Goal: Communication & Community: Answer question/provide support

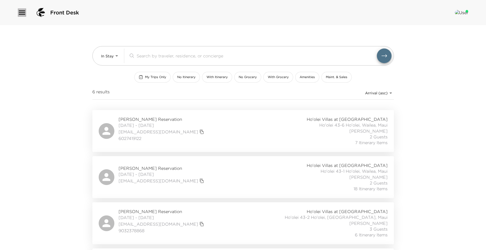
click at [22, 10] on icon "button" at bounding box center [22, 12] width 8 height 8
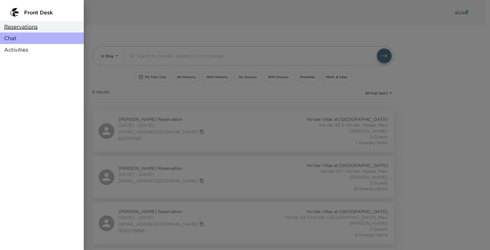
click at [18, 36] on div "Chat" at bounding box center [42, 38] width 84 height 12
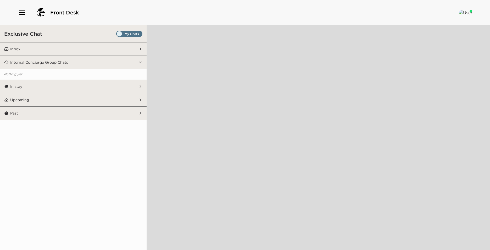
click at [120, 34] on span "Set all destinations" at bounding box center [129, 35] width 26 height 6
click at [117, 35] on input "Set all destinations" at bounding box center [117, 35] width 0 height 0
click at [123, 44] on button "Inbox" at bounding box center [74, 48] width 130 height 13
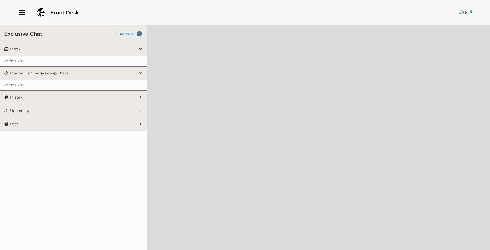
click at [70, 99] on button "In stay" at bounding box center [74, 97] width 130 height 13
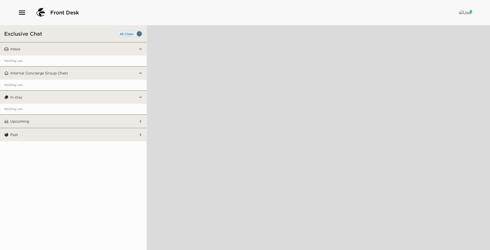
click at [67, 125] on button "Upcoming" at bounding box center [74, 121] width 130 height 13
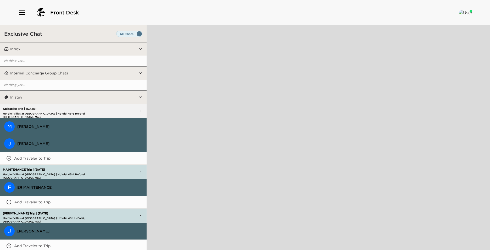
drag, startPoint x: 90, startPoint y: 235, endPoint x: 90, endPoint y: 231, distance: 3.2
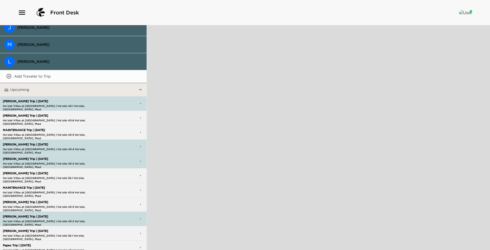
scroll to position [340, 0]
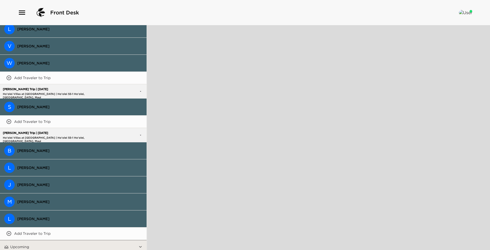
click at [56, 148] on span "[PERSON_NAME]" at bounding box center [79, 150] width 125 height 5
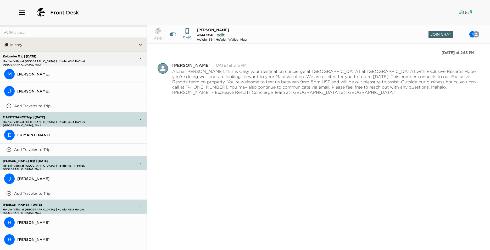
scroll to position [0, 0]
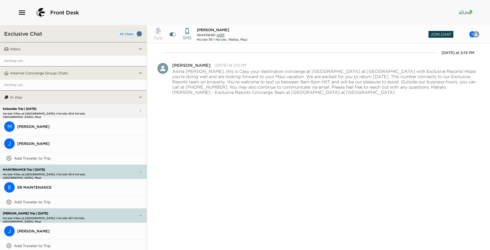
click at [442, 33] on span "Join Chat" at bounding box center [441, 34] width 25 height 7
click at [43, 127] on span "[PERSON_NAME]" at bounding box center [79, 126] width 125 height 5
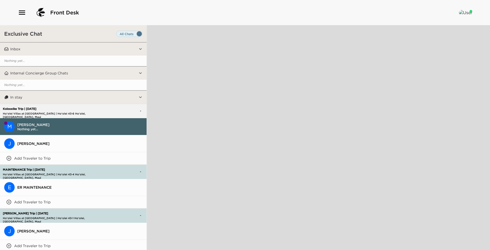
click at [41, 127] on span "Nothing yet..." at bounding box center [79, 129] width 125 height 4
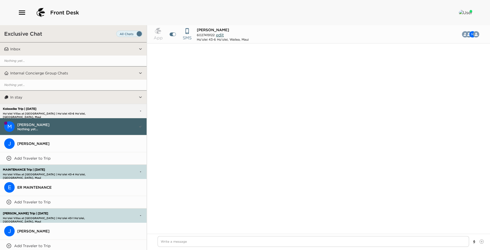
scroll to position [389, 0]
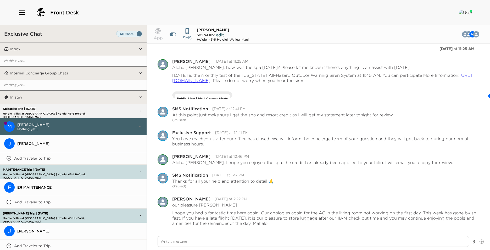
click at [35, 134] on button "M Mark Koloseike Nothing yet..." at bounding box center [73, 126] width 147 height 17
click at [35, 141] on span "[PERSON_NAME]" at bounding box center [79, 143] width 125 height 5
click at [21, 144] on div "[PERSON_NAME]" at bounding box center [79, 143] width 125 height 5
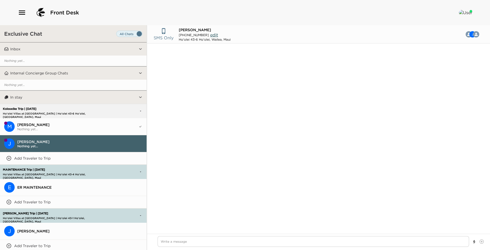
scroll to position [52, 0]
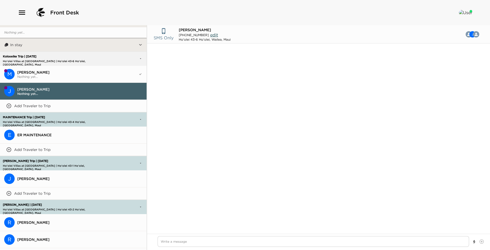
click at [41, 178] on span "[PERSON_NAME]" at bounding box center [79, 178] width 125 height 5
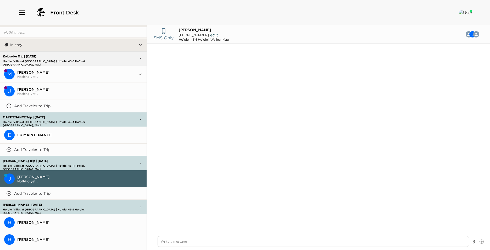
scroll to position [241, 0]
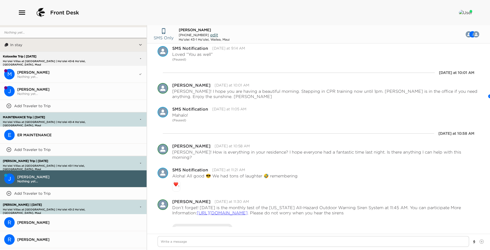
click at [42, 221] on span "[PERSON_NAME]" at bounding box center [79, 222] width 125 height 5
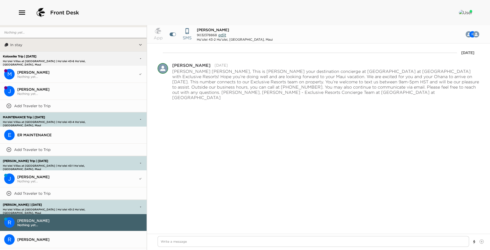
scroll to position [105, 0]
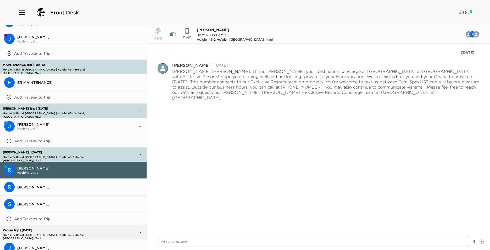
click at [38, 204] on button "S Susan Henry" at bounding box center [73, 204] width 147 height 17
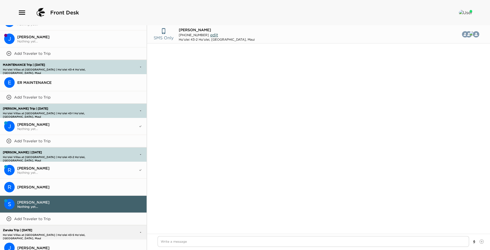
scroll to position [777, 0]
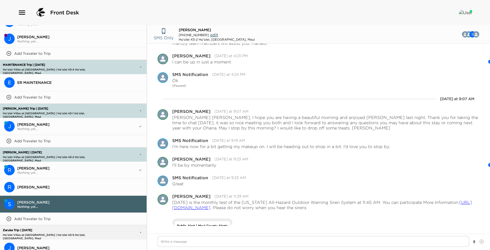
click at [48, 166] on span "[PERSON_NAME]" at bounding box center [77, 168] width 121 height 5
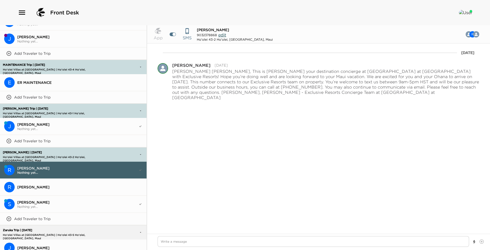
scroll to position [157, 0]
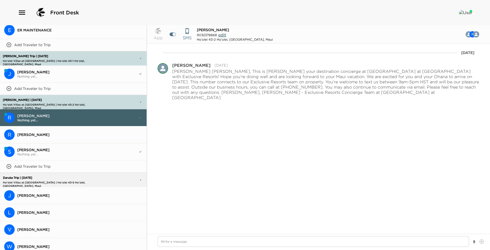
click at [35, 189] on button "J John Zaruka" at bounding box center [73, 195] width 147 height 17
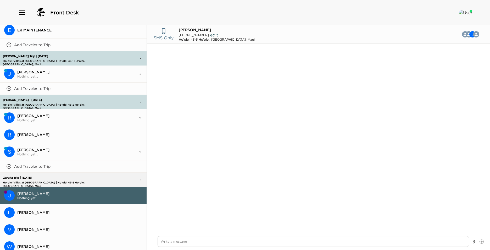
scroll to position [294, 0]
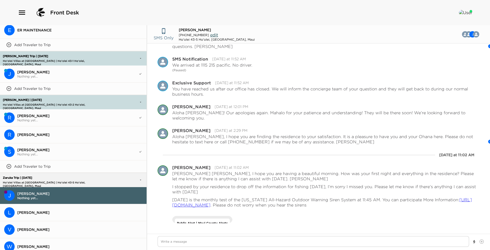
click at [75, 210] on span "[PERSON_NAME]" at bounding box center [79, 212] width 125 height 5
click at [49, 210] on span "[PERSON_NAME]" at bounding box center [79, 212] width 125 height 5
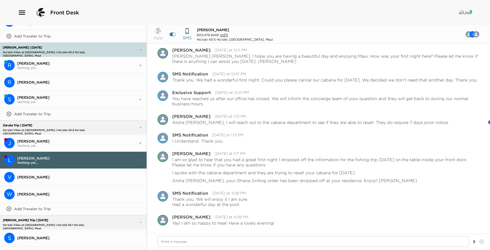
scroll to position [262, 0]
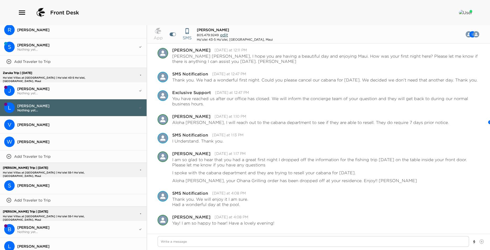
click at [42, 185] on button "S Stephen Vecchitto" at bounding box center [73, 185] width 147 height 17
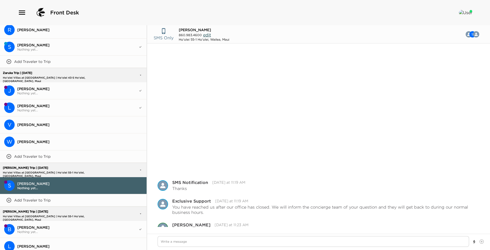
scroll to position [145, 0]
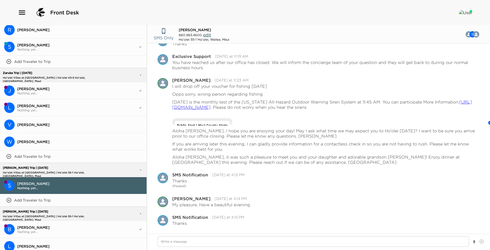
click at [39, 225] on span "[PERSON_NAME]" at bounding box center [77, 227] width 121 height 5
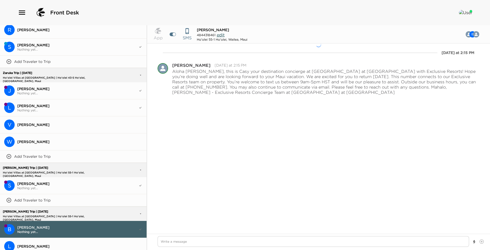
type textarea "x"
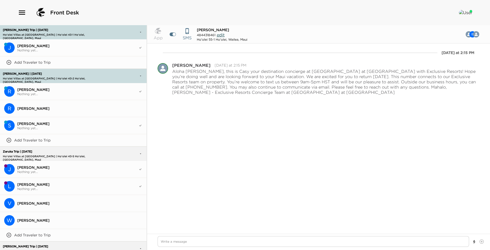
scroll to position [0, 0]
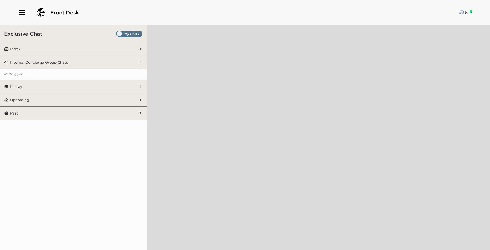
click at [119, 34] on span "Set all destinations" at bounding box center [129, 35] width 26 height 6
click at [117, 35] on input "Set all destinations" at bounding box center [117, 35] width 0 height 0
click at [106, 48] on button "Inbox" at bounding box center [74, 48] width 130 height 13
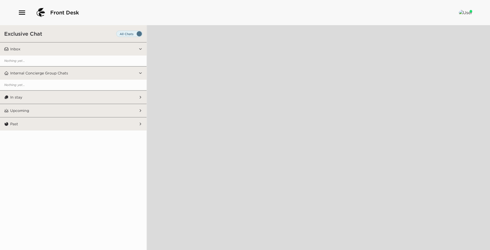
click at [75, 99] on button "In stay" at bounding box center [74, 97] width 130 height 13
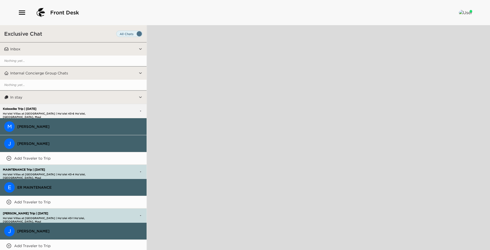
click at [38, 132] on button "M Mark Koloseike" at bounding box center [73, 126] width 147 height 17
click at [41, 128] on button "M Mark Koloseike" at bounding box center [73, 126] width 147 height 17
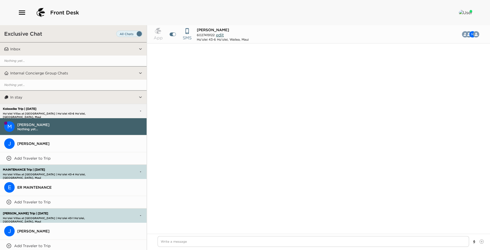
type textarea "x"
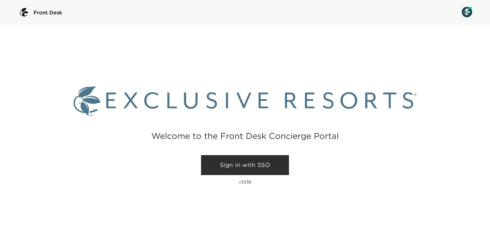
click at [247, 164] on link "Sign in with SSO" at bounding box center [245, 165] width 88 height 20
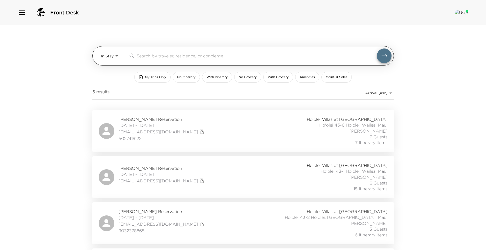
click at [116, 55] on body "Front Desk In Stay In-Stay ​ My Trips Only No Itinerary With Itinerary No Groce…" at bounding box center [243, 125] width 486 height 250
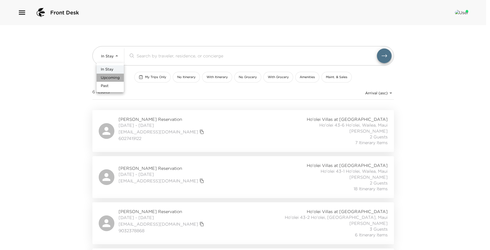
click at [113, 76] on span "Upcoming" at bounding box center [110, 77] width 19 height 5
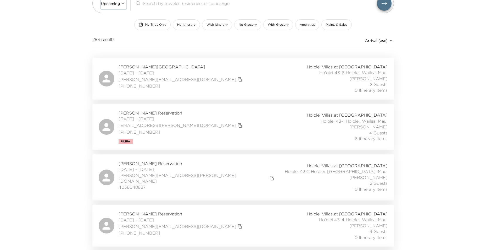
scroll to position [26, 0]
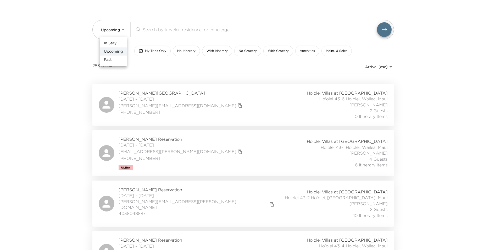
click at [121, 30] on body "Front Desk Upcoming Upcoming ​ My Trips Only No Itinerary With Itinerary No Gro…" at bounding box center [245, 99] width 490 height 250
click at [118, 42] on li "In Stay" at bounding box center [113, 43] width 27 height 8
type input "In-Stay"
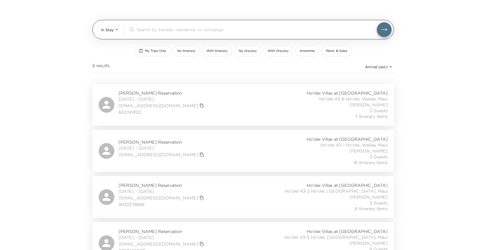
click at [121, 28] on div "In Stay In-Stay ​" at bounding box center [246, 29] width 291 height 15
click at [119, 27] on body "Front Desk In Stay In-Stay ​ My Trips Only No Itinerary With Itinerary No Groce…" at bounding box center [245, 99] width 490 height 250
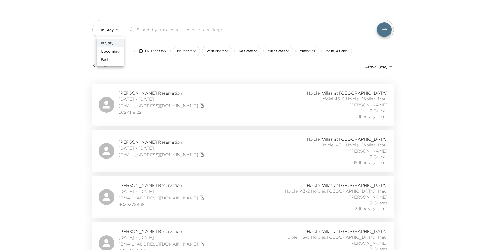
click at [114, 43] on li "In Stay" at bounding box center [110, 43] width 27 height 8
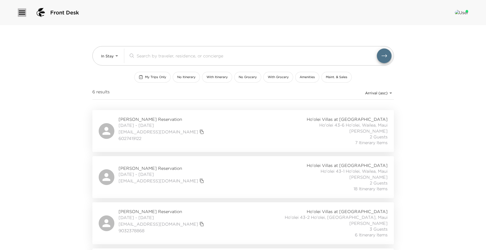
click at [21, 14] on icon "button" at bounding box center [22, 12] width 6 height 4
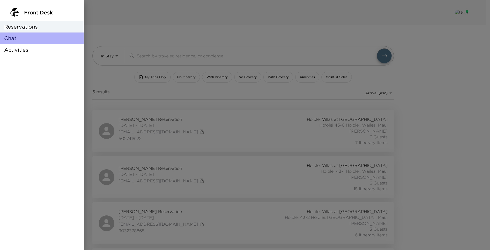
click at [19, 39] on div "Chat" at bounding box center [42, 38] width 84 height 12
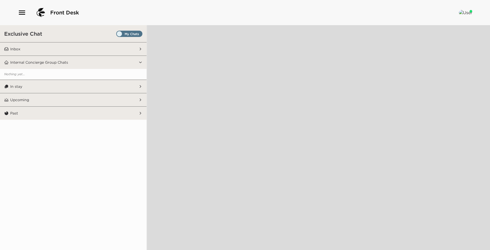
click at [121, 49] on button "Inbox" at bounding box center [74, 48] width 130 height 13
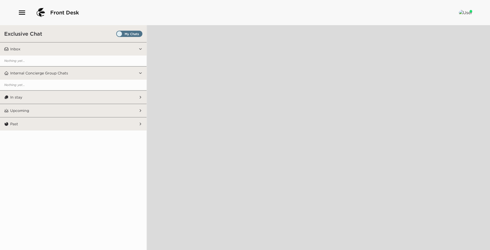
click at [106, 98] on button "In stay" at bounding box center [74, 97] width 130 height 13
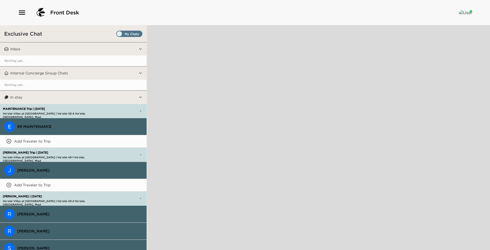
click at [116, 35] on span "Set all destinations" at bounding box center [129, 35] width 26 height 6
click at [117, 35] on input "Set all destinations" at bounding box center [117, 35] width 0 height 0
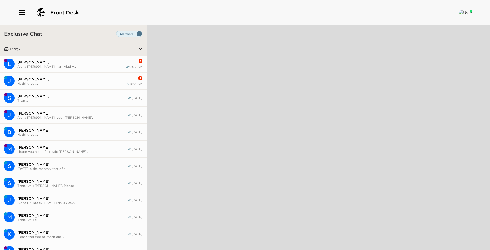
click at [96, 65] on span "Aloha [PERSON_NAME], I am glad y..." at bounding box center [71, 66] width 108 height 4
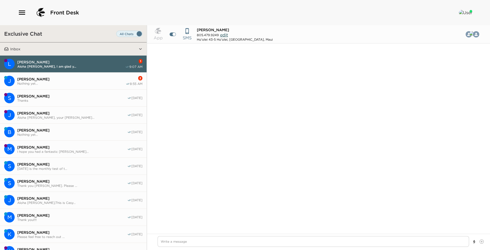
scroll to position [258, 0]
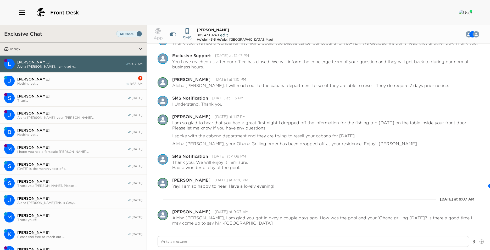
click at [102, 79] on span "[PERSON_NAME]" at bounding box center [71, 79] width 108 height 5
type textarea "x"
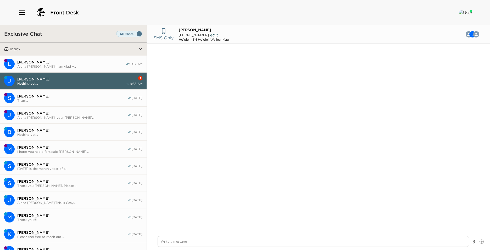
type input "[PHONE_NUMBER]"
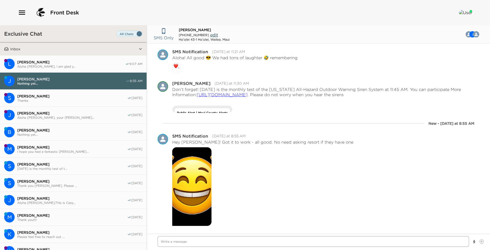
click at [191, 238] on textarea "Write a message" at bounding box center [314, 241] width 312 height 11
type textarea "x"
type textarea "O"
type textarea "x"
type textarea "Oh"
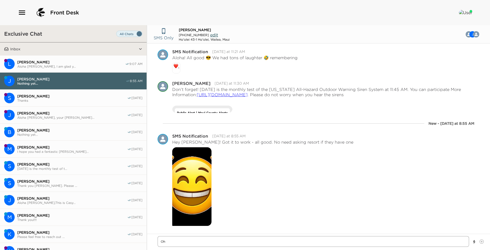
type textarea "x"
type textarea "Oh"
type textarea "x"
type textarea "Oh f"
type textarea "x"
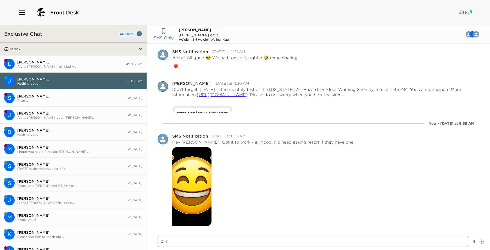
type textarea "Oh fa"
type textarea "x"
type textarea "Oh fan"
type textarea "x"
type textarea "Oh [PERSON_NAME]"
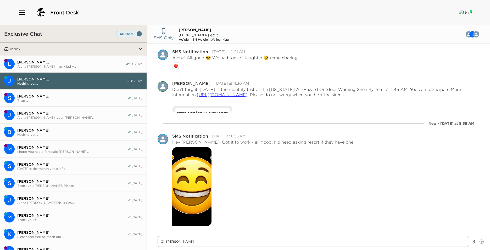
type textarea "x"
type textarea "Oh fanta"
type textarea "x"
type textarea "Oh fantas"
type textarea "x"
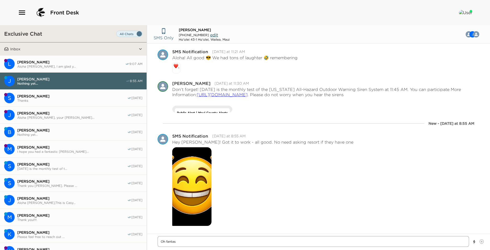
type textarea "Oh fantast"
type textarea "x"
type textarea "Oh fantasti"
type textarea "x"
type textarea "Oh fantastic"
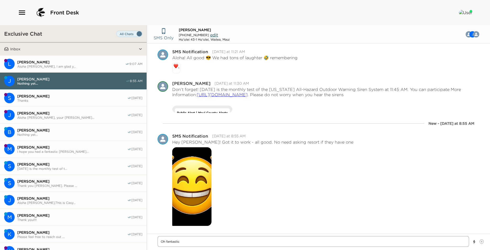
type textarea "x"
type textarea "Oh fantastic,"
type textarea "x"
type textarea "Oh fantastic,"
type textarea "x"
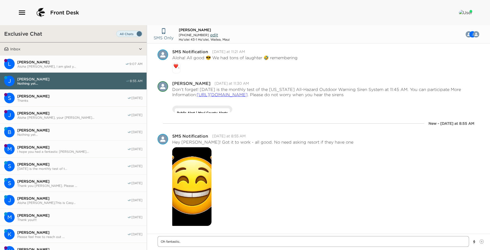
type textarea "Oh fantastic, i"
type textarea "x"
type textarea "Oh fantastic, if"
type textarea "x"
type textarea "Oh fantastic, if"
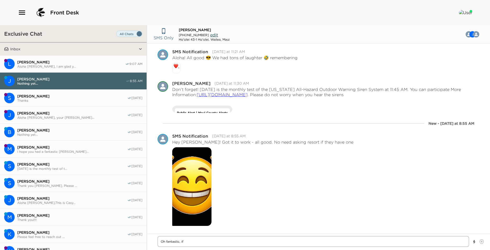
type textarea "x"
type textarea "Oh fantastic, if y"
type textarea "x"
type textarea "Oh fantastic, if yo"
type textarea "x"
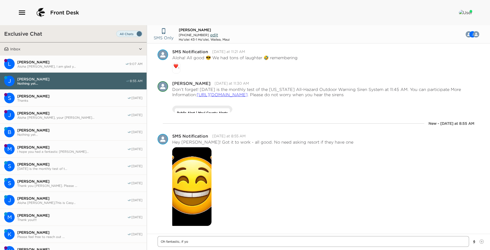
type textarea "Oh fantastic, if you"
type textarea "x"
type textarea "Oh fantastic, if you"
type textarea "x"
type textarea "Oh fantastic, if you"
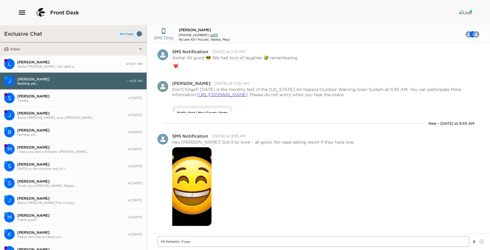
type textarea "x"
type textarea "Oh fantastic, if yo"
type textarea "x"
type textarea "Oh fantastic, if y"
type textarea "x"
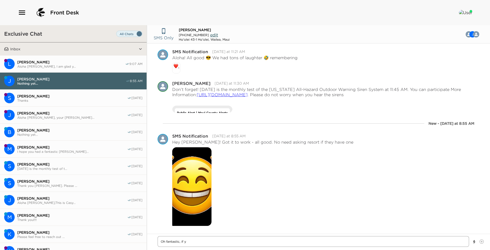
type textarea "Oh fantastic, if"
type textarea "x"
type textarea "Oh fantastic, if i"
type textarea "x"
type textarea "Oh fantastic, if it"
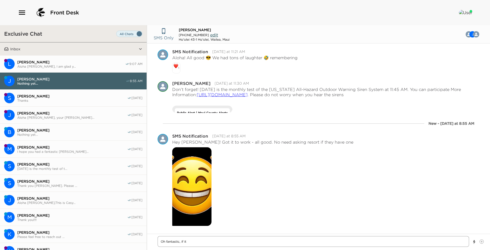
type textarea "x"
type textarea "Oh fantastic, if it"
type textarea "x"
type textarea "Oh fantastic, if it s"
type textarea "x"
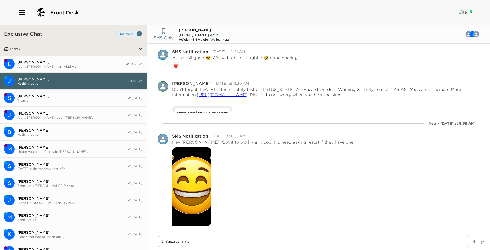
type textarea "Oh fantastic, if it st"
type textarea "x"
type textarea "Oh fantastic, if it sto"
type textarea "x"
type textarea "Oh fantastic, if it stop"
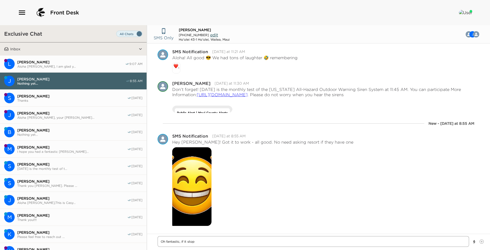
type textarea "x"
type textarea "Oh fantastic, if it stops"
type textarea "x"
type textarea "Oh fantastic, if it stops"
type textarea "x"
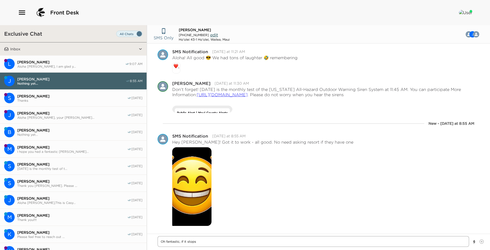
type textarea "Oh fantastic, if it stops w"
type textarea "x"
type textarea "Oh fantastic, if it stops wr"
type textarea "x"
type textarea "Oh fantastic, if it stops wro"
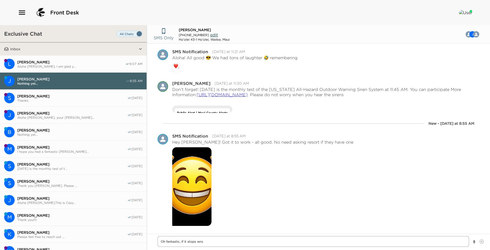
type textarea "x"
type textarea "Oh fantastic, if it stops wrok"
type textarea "x"
type textarea "Oh fantastic, if it stops wroki"
type textarea "x"
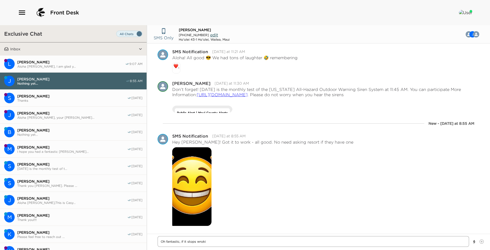
type textarea "Oh fantastic, if it stops wrok"
type textarea "x"
type textarea "Oh fantastic, if it stops wro"
type textarea "x"
type textarea "Oh fantastic, if it stops wr"
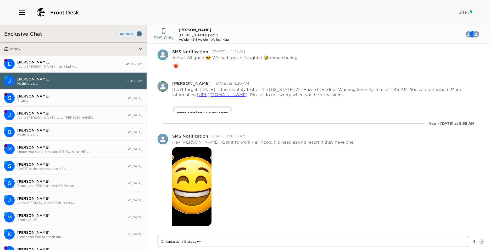
type textarea "x"
type textarea "Oh fantastic, if it stops w"
type textarea "x"
type textarea "Oh fantastic, if it stops wo"
type textarea "x"
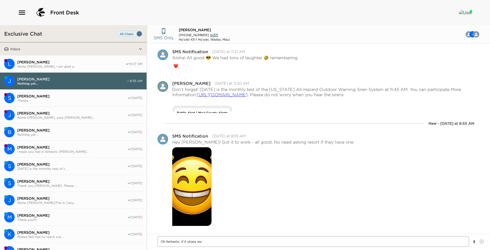
type textarea "Oh fantastic, if it stops wor"
type textarea "x"
type textarea "Oh fantastic, if it stops work"
type textarea "x"
type textarea "Oh fantastic, if it stops worki"
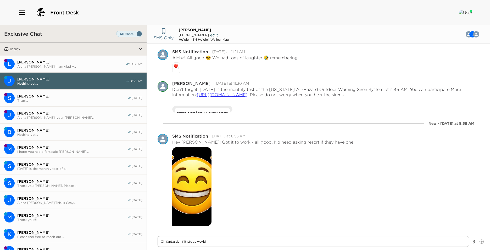
type textarea "x"
type textarea "Oh fantastic, if it stops workin"
type textarea "x"
type textarea "Oh fantastic, if it stops working"
type textarea "x"
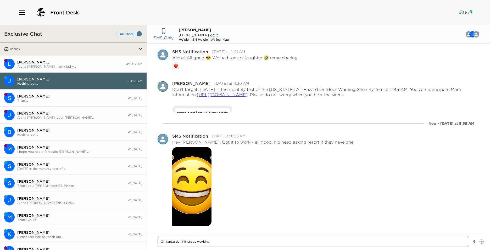
type textarea "Oh fantastic, if it stops working"
type textarea "x"
type textarea "Oh fantastic, if it stops working"
type textarea "x"
type textarea "Oh fantastic, if it stops working,"
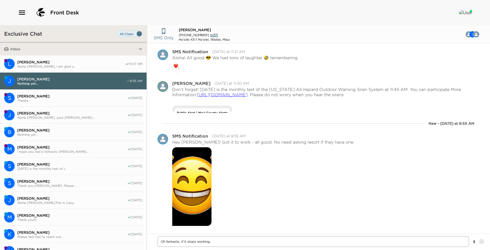
type textarea "x"
type textarea "Oh fantastic, if it stops working,"
type textarea "x"
type textarea "Oh fantastic, if it stops working, I"
type textarea "x"
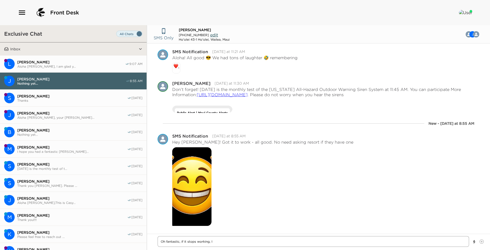
type textarea "Oh fantastic, if it stops working, I"
type textarea "x"
type textarea "Oh fantastic, if it stops working, I w"
type textarea "x"
type textarea "Oh fantastic, if it stops working, I [GEOGRAPHIC_DATA]"
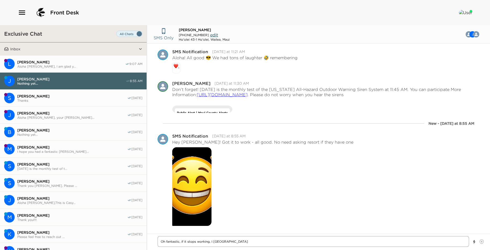
type textarea "x"
type textarea "Oh fantastic, if it stops working, I was"
type textarea "x"
type textarea "Oh fantastic, if it stops working, I was"
type textarea "x"
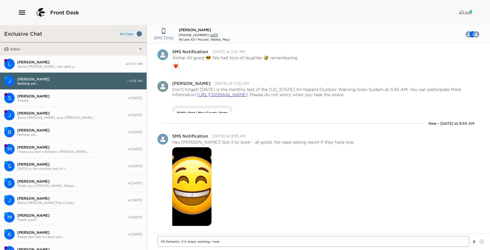
type textarea "Oh fantastic, if it stops working, I was a"
type textarea "x"
type textarea "Oh fantastic, if it stops working, I was ab"
type textarea "x"
type textarea "Oh fantastic, if it stops working, I was abl"
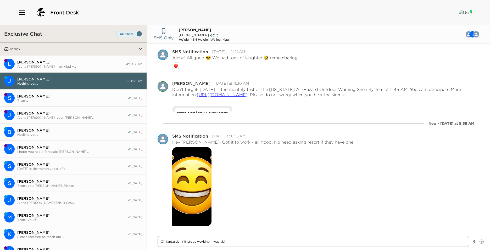
type textarea "x"
type textarea "Oh fantastic, if it stops working, I was able"
type textarea "x"
type textarea "Oh fantastic, if it stops working, I was able"
type textarea "x"
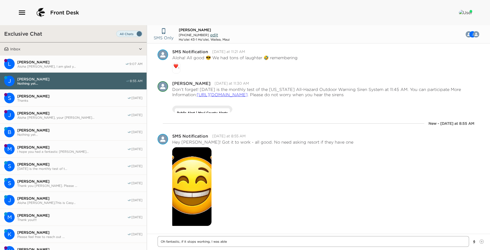
type textarea "Oh fantastic, if it stops working, I was able t"
type textarea "x"
type textarea "Oh fantastic, if it stops working, I was able to"
type textarea "x"
type textarea "Oh fantastic, if it stops working, I was able to"
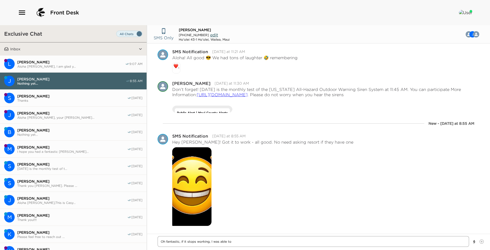
type textarea "x"
type textarea "Oh fantastic, if it stops working, I was able to l"
type textarea "x"
type textarea "Oh fantastic, if it stops working, I was able to lo"
type textarea "x"
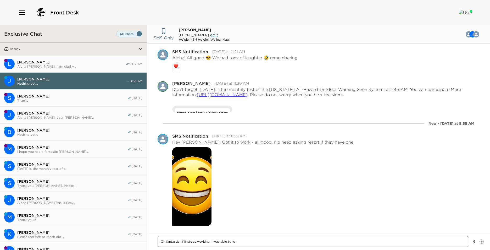
type textarea "Oh fantastic, if it stops working, I was able to loc"
type textarea "x"
type textarea "Oh fantastic, if it stops working, I was able to loca"
type textarea "x"
type textarea "Oh fantastic, if it stops working, I was able to locat"
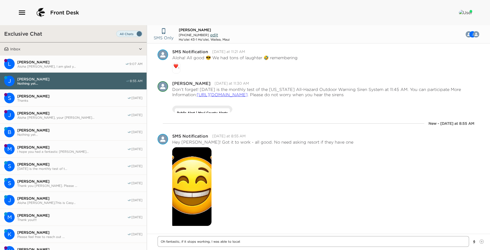
type textarea "x"
type textarea "Oh fantastic, if it stops working, I was able to locate"
type textarea "x"
type textarea "Oh fantastic, if it stops working, I was able to locate"
type textarea "x"
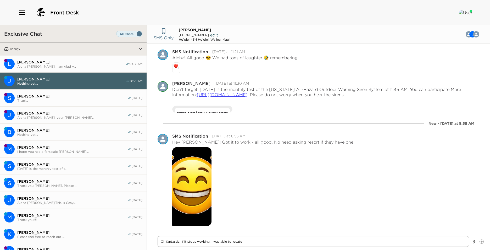
type textarea "Oh fantastic, if it stops working, I was able to locate o"
type textarea "x"
type textarea "Oh fantastic, if it stops working, I was able to locate on"
type textarea "x"
type textarea "Oh fantastic, if it stops working, I was able to locate one"
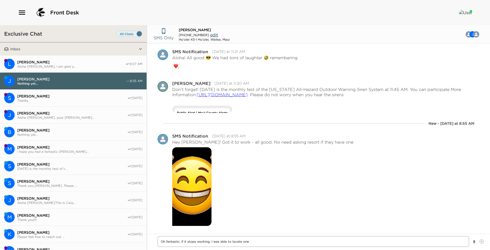
type textarea "x"
type textarea "Oh fantastic, if it stops working, I was able to locate one"
click at [259, 242] on textarea "Oh fantastic, if it stops working, I was able to locate one" at bounding box center [314, 241] width 312 height 11
type textarea "x"
type textarea "Oh fantastic, if it stops working, I was able to locate one"
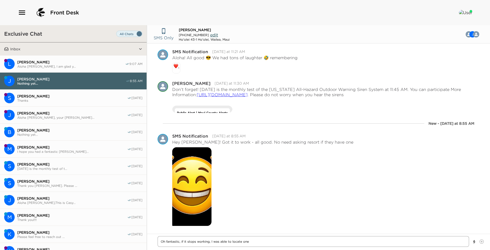
type textarea "x"
type textarea "Oh fantastic, if it stops working, I was able to locate one a"
type textarea "x"
type textarea "Oh fantastic, if it stops working, I was able to locate one an"
type textarea "x"
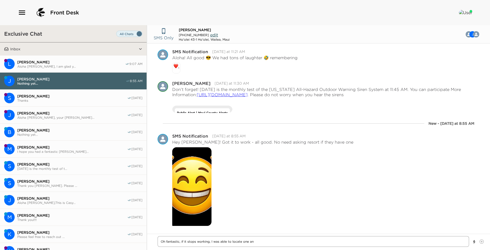
type textarea "Oh fantastic, if it stops working, I was able to locate one and"
type textarea "x"
type textarea "Oh fantastic, if it stops working, I was able to locate one and"
type textarea "x"
type textarea "Oh fantastic, if it stops working, I was able to locate one and c"
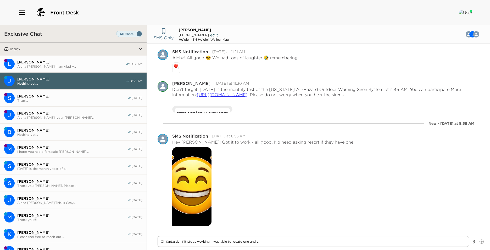
type textarea "x"
type textarea "Oh fantastic, if it stops working, I was able to locate one and ca"
type textarea "x"
type textarea "Oh fantastic, if it stops working, I was able to locate one and can"
type textarea "x"
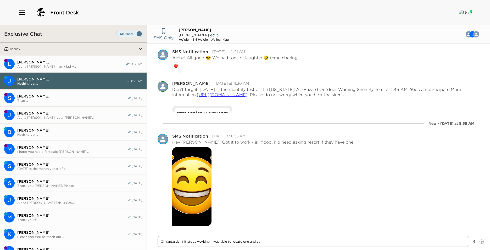
type textarea "Oh fantastic, if it stops working, I was able to locate one and can"
type textarea "x"
type textarea "Oh fantastic, if it stops working, I was able to locate one and can b"
type textarea "x"
type textarea "Oh fantastic, if it stops working, I was able to locate one and can br"
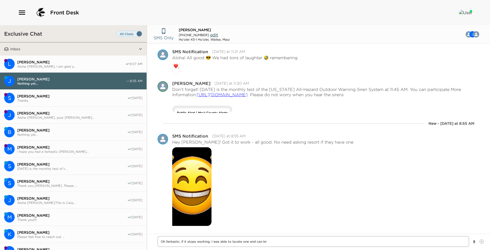
type textarea "x"
type textarea "Oh fantastic, if it stops working, I was able to locate one and can bri"
type textarea "x"
type textarea "Oh fantastic, if it stops working, I was able to locate one and can brin"
type textarea "x"
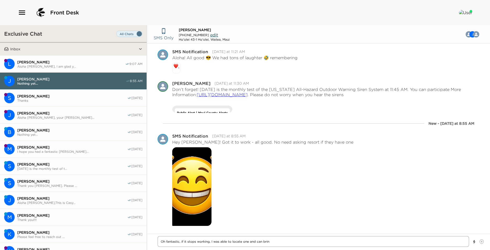
type textarea "Oh fantastic, if it stops working, I was able to locate one and can bring"
type textarea "x"
type textarea "Oh fantastic, if it stops working, I was able to locate one and can bring"
type textarea "x"
type textarea "Oh fantastic, if it stops working, I was able to locate one and can bring i"
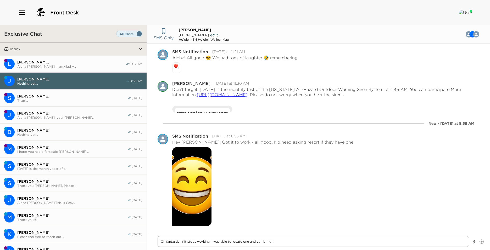
type textarea "x"
type textarea "Oh fantastic, if it stops working, I was able to locate one and can bring it"
type textarea "x"
type textarea "Oh fantastic, if it stops working, I was able to locate one and can bring it"
type textarea "x"
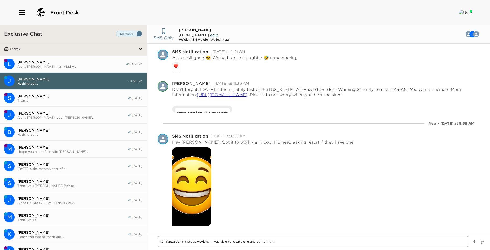
type textarea "Oh fantastic, if it stops working, I was able to locate one and can bring it u"
type textarea "x"
type textarea "Oh fantastic, if it stops working, I was able to locate one and can bring it up"
type textarea "x"
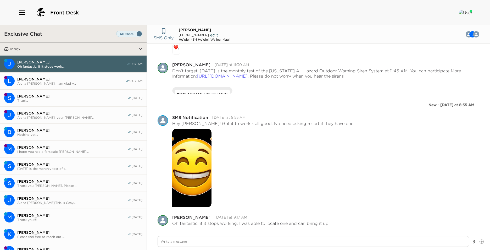
click at [63, 82] on span "Aloha [PERSON_NAME], I am glad y..." at bounding box center [71, 83] width 108 height 4
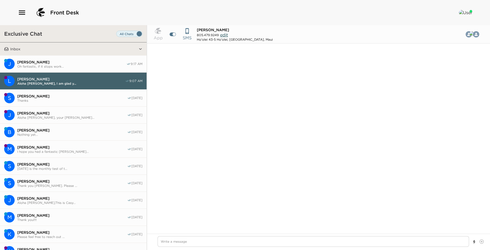
scroll to position [258, 0]
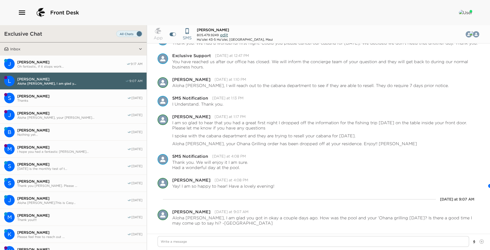
click at [62, 65] on span "Oh fantastic, if it stops work..." at bounding box center [71, 66] width 109 height 4
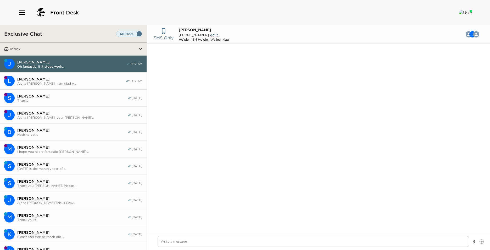
scroll to position [247, 0]
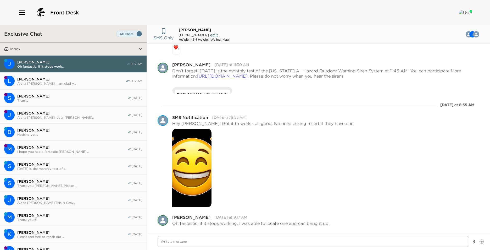
click at [79, 82] on span "Aloha [PERSON_NAME], I am glad y..." at bounding box center [71, 83] width 108 height 4
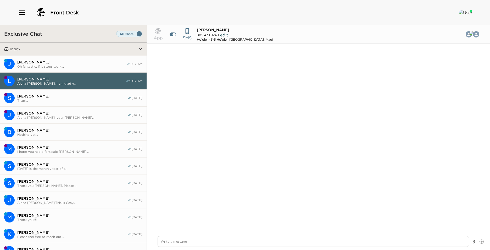
scroll to position [258, 0]
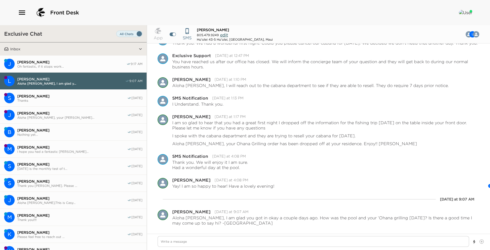
click at [70, 101] on span "Thanks" at bounding box center [72, 100] width 110 height 4
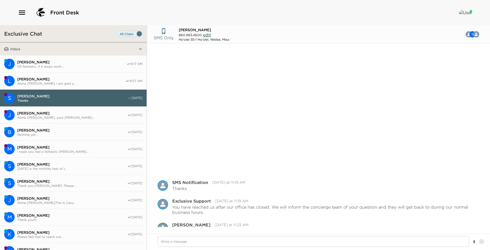
scroll to position [145, 0]
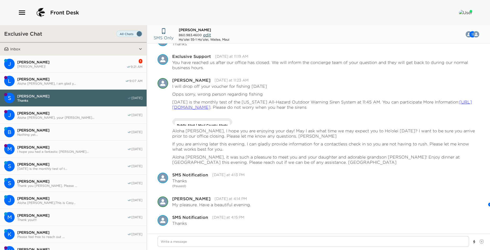
click at [67, 61] on span "[PERSON_NAME]" at bounding box center [71, 62] width 109 height 5
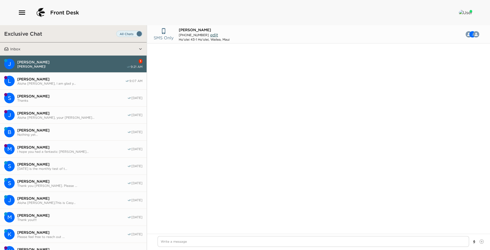
scroll to position [261, 0]
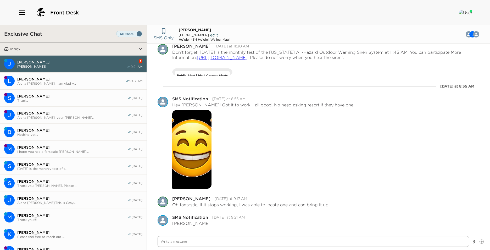
click at [190, 242] on textarea "Write a message" at bounding box center [314, 241] width 312 height 11
drag, startPoint x: 300, startPoint y: 246, endPoint x: 280, endPoint y: 245, distance: 20.4
click at [280, 245] on textarea "I beleive you mentioned you are departing late tonight, is that still the plan?…" at bounding box center [314, 241] width 312 height 11
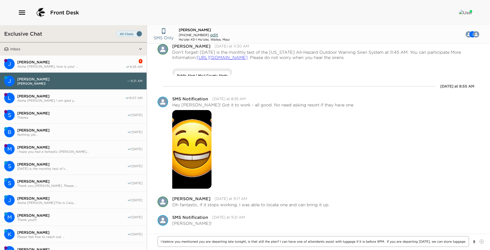
scroll to position [0, 0]
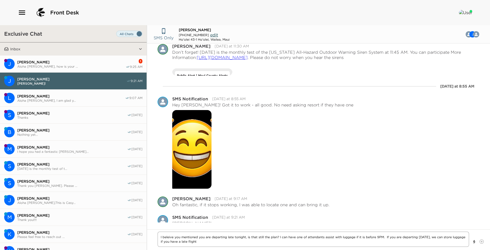
drag, startPoint x: 173, startPoint y: 235, endPoint x: 162, endPoint y: 237, distance: 11.2
click at [162, 237] on textarea "I beleive you mentioned you are departing late tonight, is that still the plan?…" at bounding box center [314, 238] width 312 height 15
click at [230, 238] on textarea "I believe you mentioned you are departing late tonight, is that still the plan?…" at bounding box center [314, 238] width 312 height 15
click at [219, 243] on textarea "I believe you mentioned you are departing late tonight, is that still the plan?…" at bounding box center [314, 238] width 312 height 15
click at [459, 245] on textarea "I believe you mentioned you are departing late tonight, is that still the plan?…" at bounding box center [314, 238] width 312 height 15
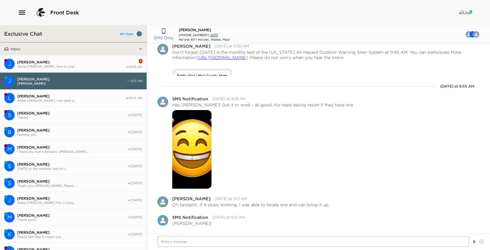
scroll to position [290, 0]
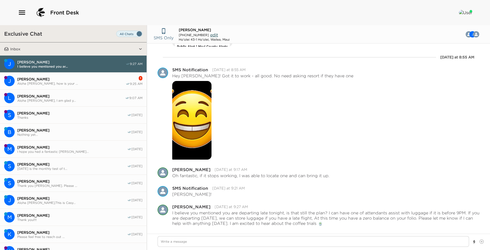
click at [102, 73] on button "J [PERSON_NAME] [PERSON_NAME], how is your ... 1 9:25 AM" at bounding box center [73, 81] width 147 height 17
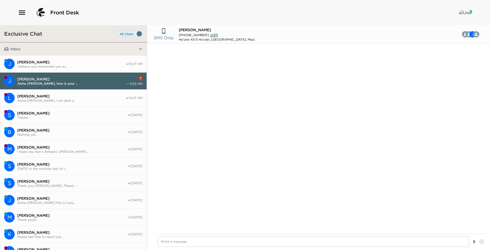
scroll to position [248, 0]
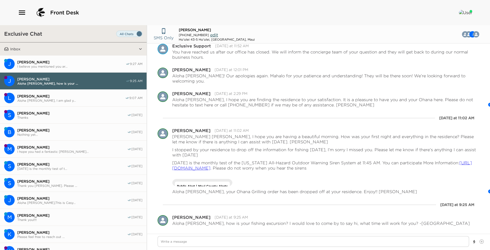
click at [85, 93] on button "L [PERSON_NAME] [PERSON_NAME], I am glad y... 9:07 AM" at bounding box center [73, 98] width 147 height 17
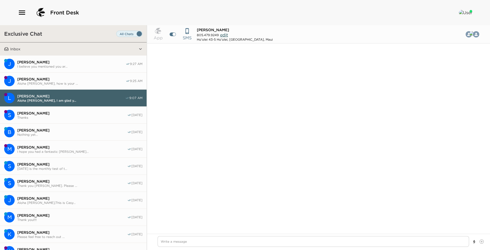
scroll to position [258, 0]
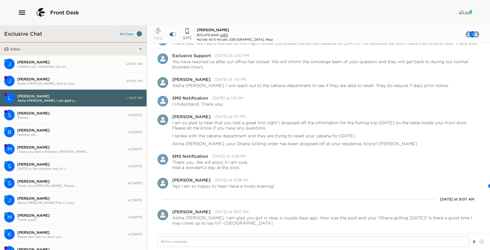
click at [87, 81] on span "Aloha [PERSON_NAME], how is your ..." at bounding box center [71, 83] width 108 height 4
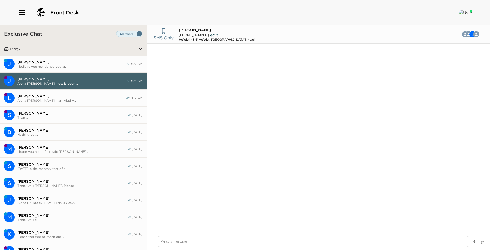
scroll to position [248, 0]
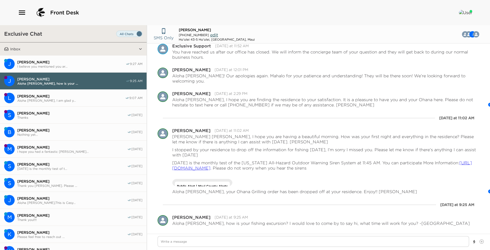
click at [90, 98] on span "Aloha [PERSON_NAME], I am glad y..." at bounding box center [71, 100] width 108 height 4
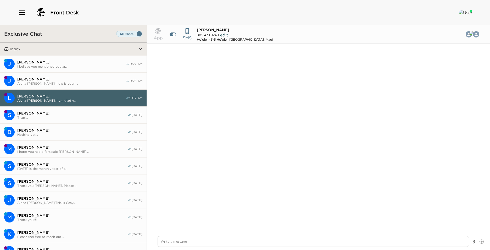
scroll to position [258, 0]
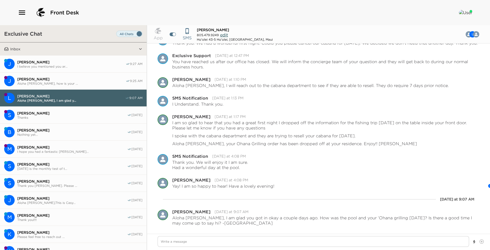
click at [91, 119] on span "Thanks" at bounding box center [72, 117] width 110 height 4
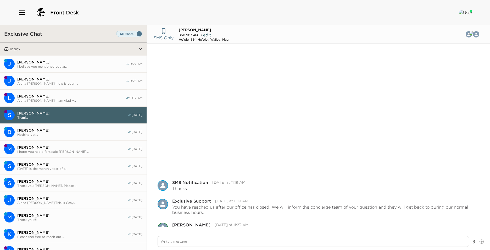
scroll to position [145, 0]
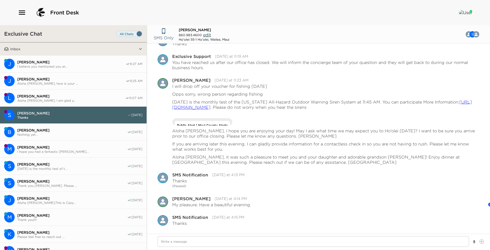
click at [94, 86] on button "J [PERSON_NAME] [PERSON_NAME], how is your ... 9:25 AM" at bounding box center [73, 81] width 147 height 17
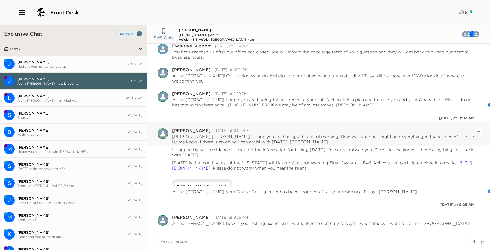
scroll to position [237, 0]
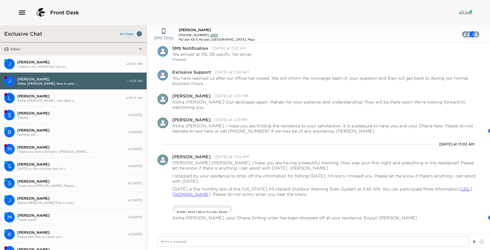
click at [75, 95] on span "[PERSON_NAME]" at bounding box center [71, 96] width 108 height 5
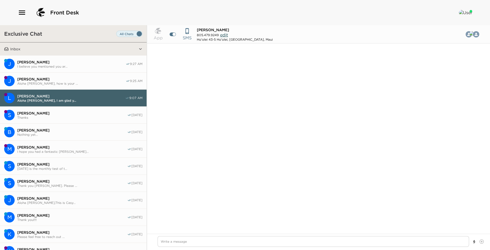
scroll to position [258, 0]
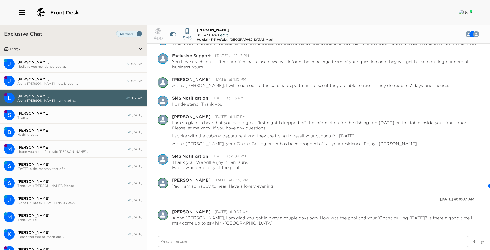
click at [75, 77] on span "[PERSON_NAME]" at bounding box center [71, 79] width 108 height 5
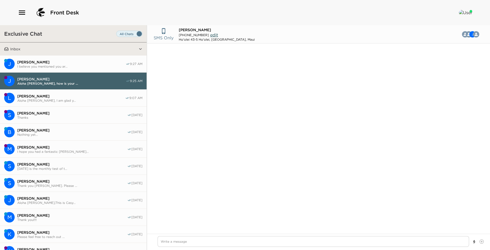
scroll to position [248, 0]
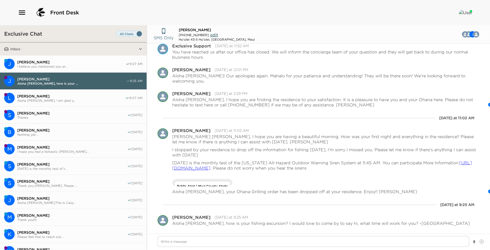
drag, startPoint x: 43, startPoint y: 63, endPoint x: 45, endPoint y: 66, distance: 3.6
click at [43, 63] on span "[PERSON_NAME]" at bounding box center [71, 62] width 108 height 5
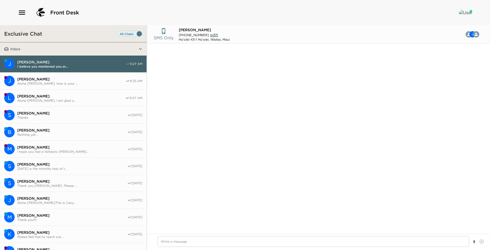
scroll to position [413, 0]
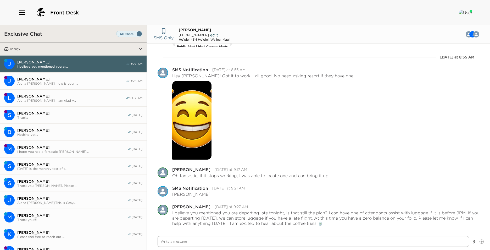
click at [161, 244] on textarea "Write a message" at bounding box center [314, 241] width 312 height 11
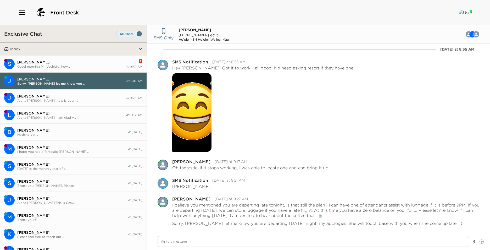
click at [60, 65] on span "Good morning Mr. Vechitto, how..." at bounding box center [71, 66] width 108 height 4
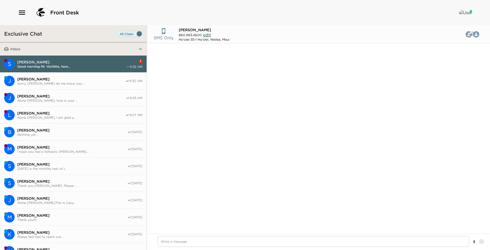
scroll to position [276, 0]
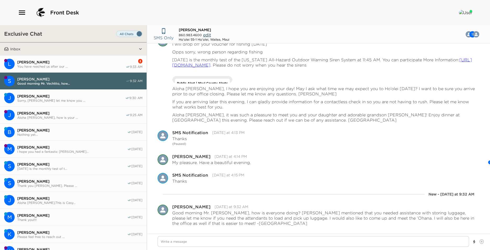
click at [91, 67] on span "You have reached us after our ..." at bounding box center [71, 66] width 108 height 4
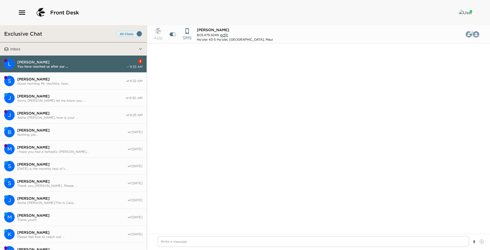
scroll to position [324, 0]
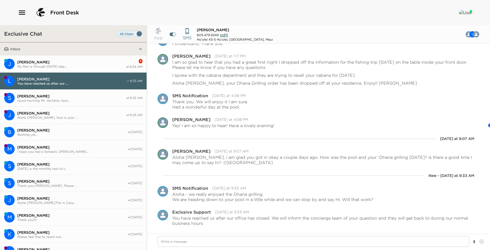
click at [97, 54] on button "Inbox" at bounding box center [74, 48] width 130 height 13
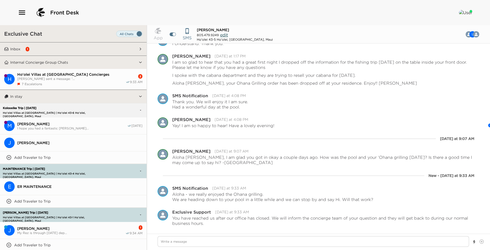
click at [95, 47] on button "Inbox 1" at bounding box center [74, 48] width 130 height 13
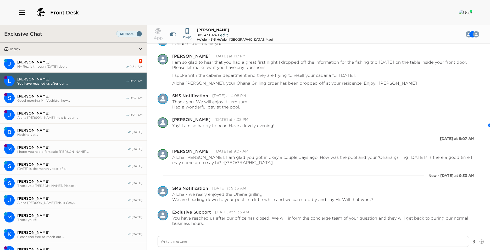
click at [89, 71] on button "J [PERSON_NAME] My Rez is through [DATE] dep... 1 9:34 AM" at bounding box center [73, 64] width 147 height 17
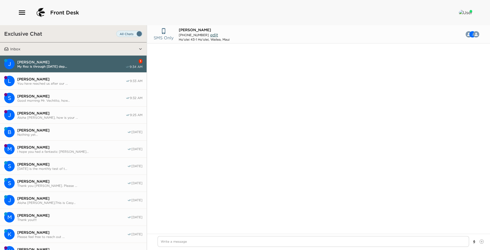
scroll to position [316, 0]
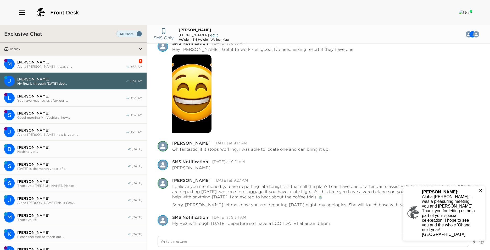
click at [483, 192] on icon "close" at bounding box center [481, 190] width 4 height 4
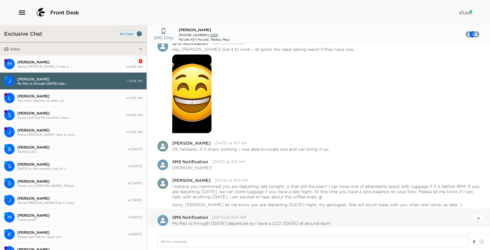
click at [477, 218] on icon "Open Message Actions Menu" at bounding box center [478, 218] width 3 height 1
click at [468, 210] on button "Pause Escalation" at bounding box center [464, 210] width 31 height 8
click at [42, 67] on span "Aloha [PERSON_NAME], it was a ..." at bounding box center [71, 66] width 108 height 4
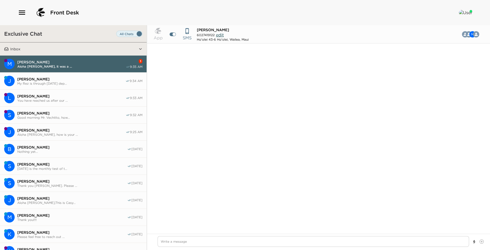
scroll to position [557, 0]
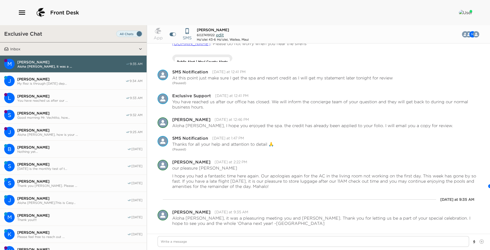
click at [75, 80] on span "[PERSON_NAME]" at bounding box center [71, 79] width 108 height 5
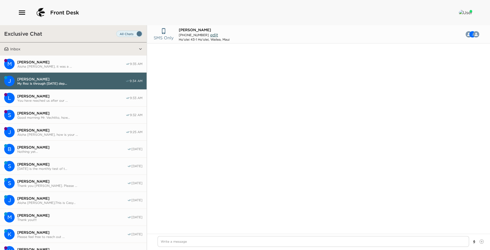
scroll to position [361, 0]
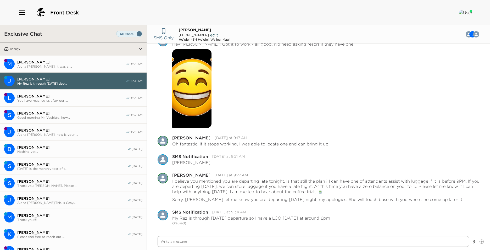
click at [358, 243] on textarea "Write a message" at bounding box center [314, 241] width 312 height 11
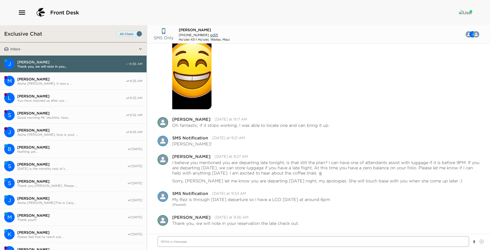
click at [234, 241] on textarea "Write a message" at bounding box center [314, 241] width 312 height 11
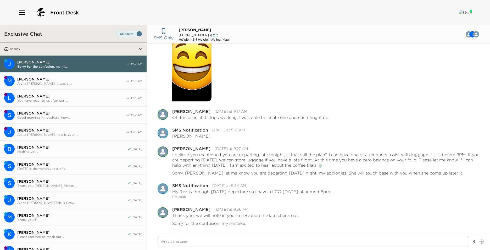
click at [68, 63] on span "[PERSON_NAME]" at bounding box center [71, 62] width 108 height 5
click at [17, 10] on div "Front Desk" at bounding box center [245, 12] width 490 height 25
click at [21, 12] on icon "button" at bounding box center [22, 12] width 8 height 8
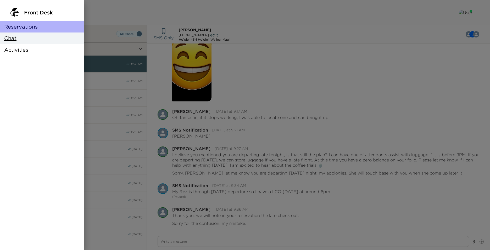
click at [22, 28] on span "Reservations" at bounding box center [21, 26] width 34 height 7
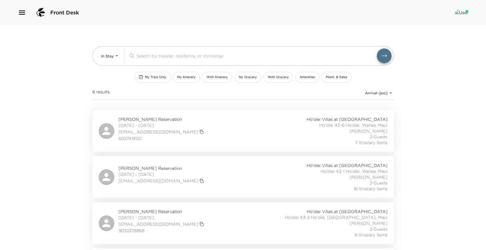
click at [20, 14] on icon "button" at bounding box center [22, 12] width 8 height 8
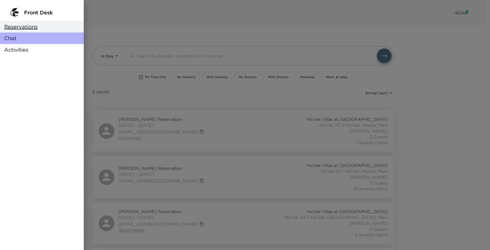
click at [14, 37] on span "Chat" at bounding box center [10, 38] width 12 height 7
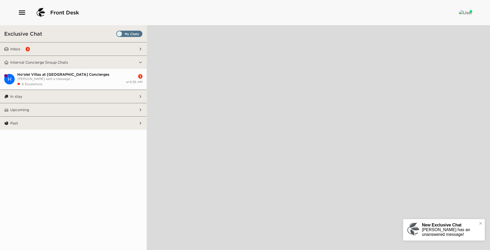
click at [71, 50] on button "Inbox 3" at bounding box center [74, 48] width 130 height 13
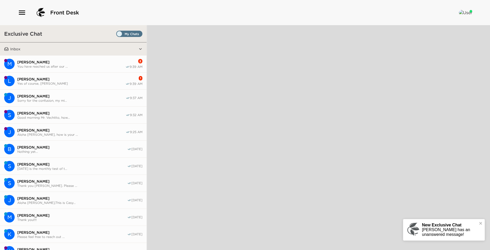
click at [112, 78] on span "[PERSON_NAME]" at bounding box center [71, 79] width 108 height 5
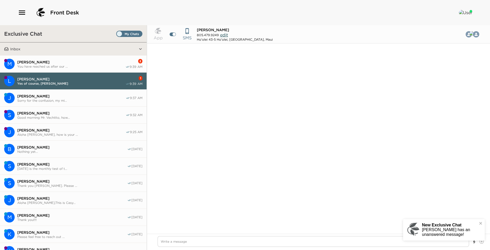
scroll to position [275, 0]
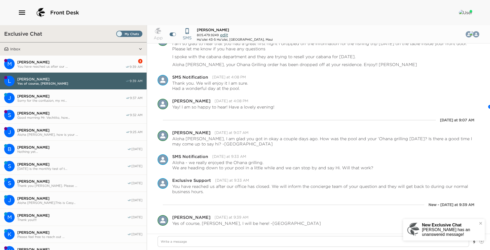
click at [104, 62] on span "[PERSON_NAME]" at bounding box center [71, 62] width 108 height 5
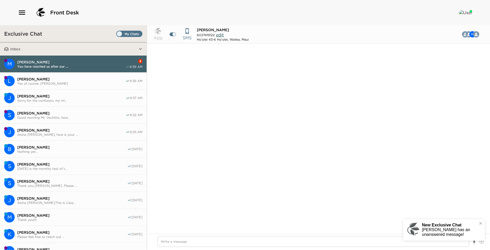
scroll to position [618, 0]
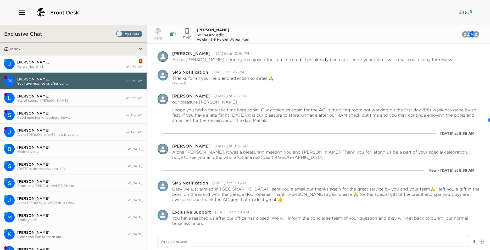
click at [65, 67] on span "No worries at all." at bounding box center [71, 66] width 108 height 4
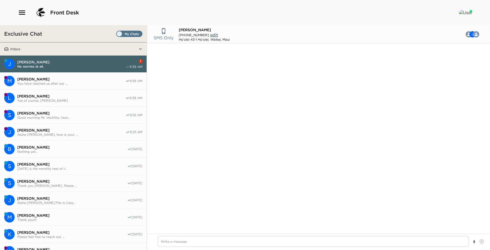
scroll to position [338, 0]
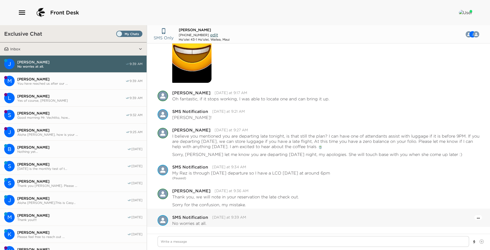
click at [477, 217] on button "Open Message Actions Menu" at bounding box center [478, 217] width 3 height 6
click at [467, 211] on button "Pause Escalation" at bounding box center [464, 210] width 31 height 8
click at [117, 33] on span "Set all destinations" at bounding box center [129, 35] width 26 height 6
click at [117, 35] on input "Set all destinations" at bounding box center [117, 35] width 0 height 0
click at [104, 75] on button "M [PERSON_NAME] You have reached us after our ... 9:39 AM" at bounding box center [73, 81] width 147 height 17
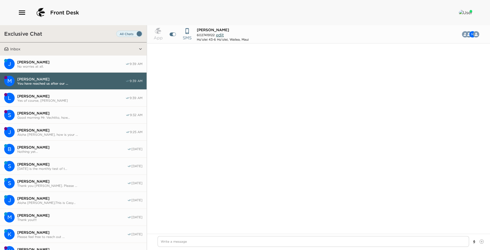
scroll to position [605, 0]
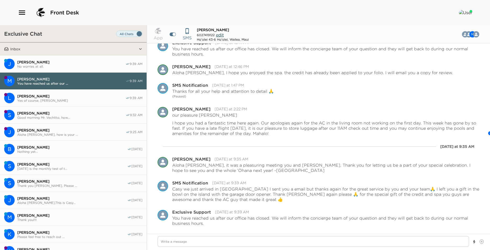
click at [92, 62] on span "[PERSON_NAME]" at bounding box center [71, 62] width 108 height 5
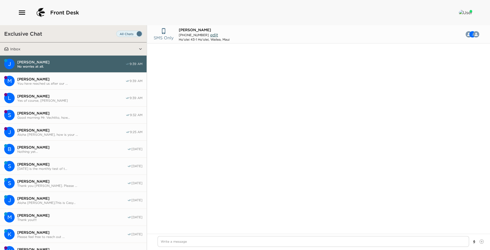
scroll to position [422, 0]
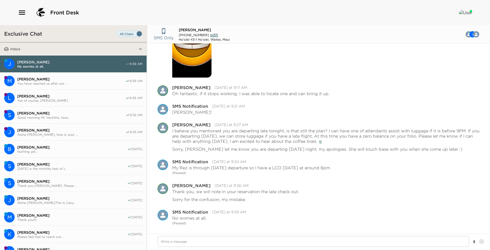
drag, startPoint x: 56, startPoint y: 105, endPoint x: 58, endPoint y: 112, distance: 7.2
click at [56, 105] on button "L [PERSON_NAME] Yes of course, [PERSON_NAME] 9:39 AM" at bounding box center [73, 98] width 147 height 17
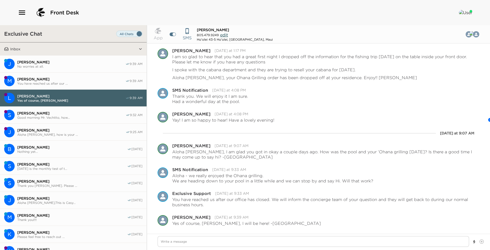
scroll to position [131, 0]
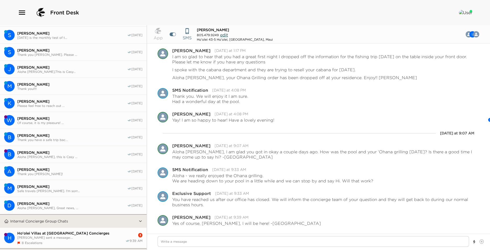
click at [88, 240] on div "Ho'olei Villas at [GEOGRAPHIC_DATA] Concierges [PERSON_NAME] sent a message:...…" at bounding box center [71, 238] width 108 height 14
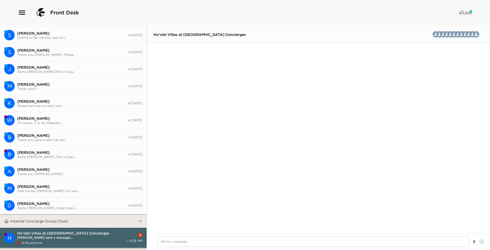
scroll to position [1034, 0]
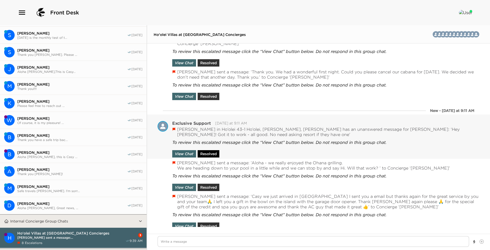
click at [212, 151] on button "Resolved" at bounding box center [209, 153] width 22 height 7
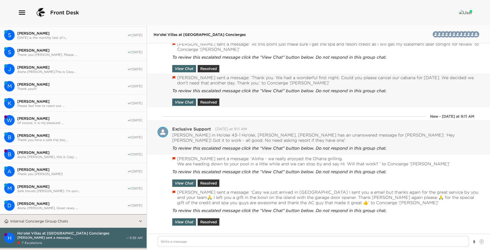
scroll to position [1025, 0]
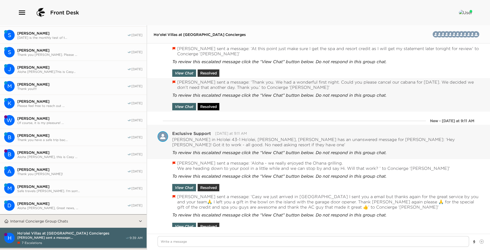
click at [214, 103] on button "Resolved" at bounding box center [209, 106] width 22 height 7
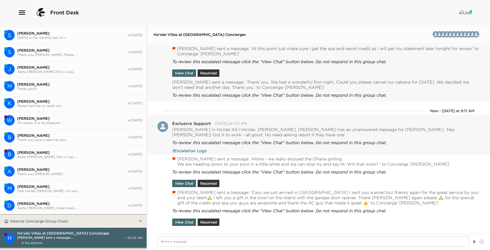
scroll to position [1016, 0]
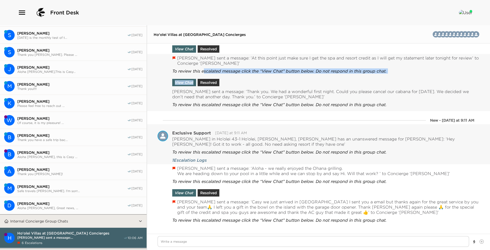
click at [203, 74] on div "To review this escalated message click the “View Chat” button below. Do not res…" at bounding box center [279, 76] width 214 height 20
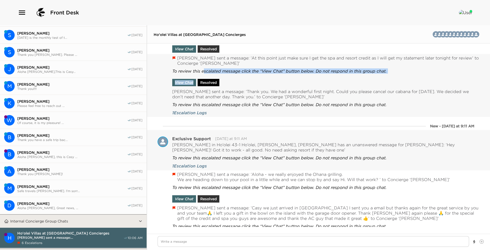
drag, startPoint x: 203, startPoint y: 74, endPoint x: 205, endPoint y: 82, distance: 9.1
click at [205, 82] on button "Resolved" at bounding box center [209, 82] width 22 height 7
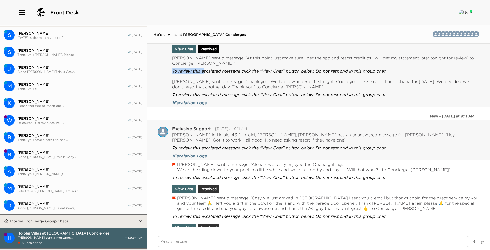
click at [212, 49] on button "Resolved" at bounding box center [209, 48] width 22 height 7
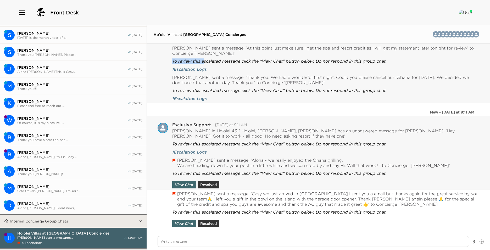
scroll to position [1006, 0]
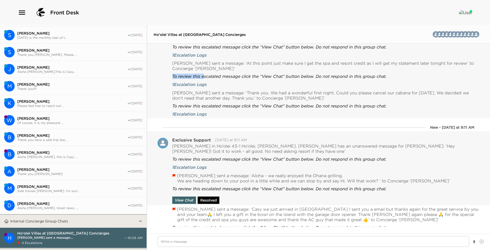
click at [212, 194] on div "View Chat Resolved" at bounding box center [196, 199] width 49 height 10
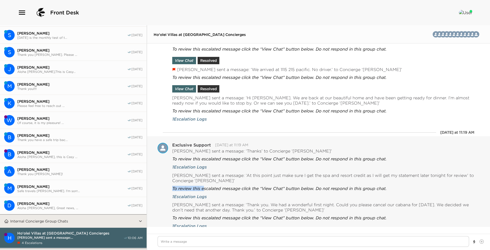
scroll to position [837, 0]
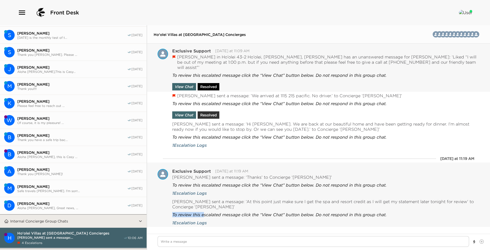
click at [210, 83] on button "Resolved" at bounding box center [209, 86] width 22 height 7
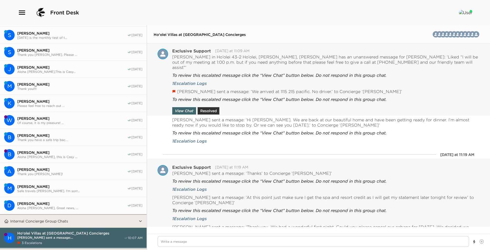
click at [208, 97] on div "To review this escalated message click the “View Chat” button below. Do not res…" at bounding box center [279, 104] width 214 height 20
click at [208, 107] on button "Resolved" at bounding box center [209, 110] width 22 height 7
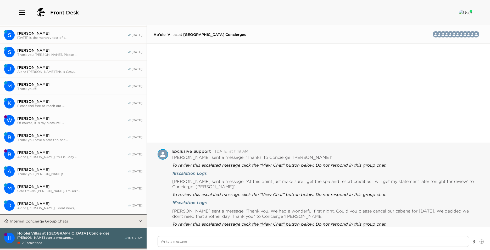
scroll to position [969, 0]
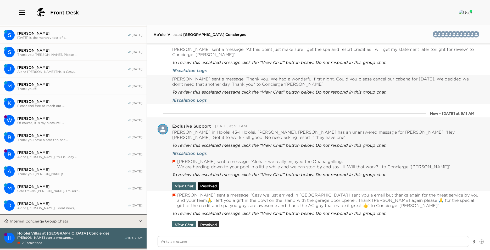
click at [210, 185] on button "Resolved" at bounding box center [209, 185] width 22 height 7
click at [212, 221] on button "Resolved" at bounding box center [209, 224] width 22 height 7
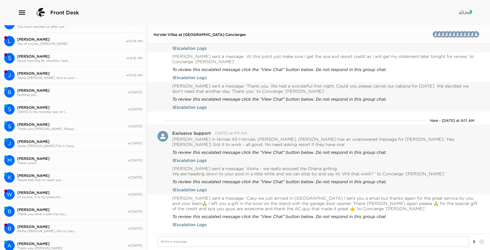
scroll to position [0, 0]
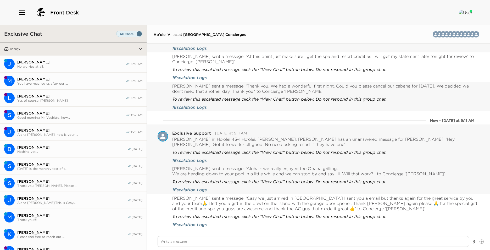
click at [71, 66] on span "No worries at all." at bounding box center [71, 66] width 108 height 4
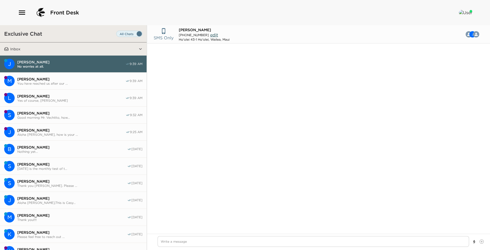
scroll to position [422, 0]
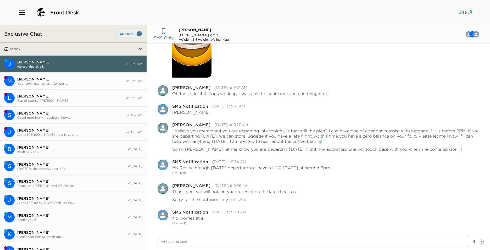
drag, startPoint x: 79, startPoint y: 80, endPoint x: 102, endPoint y: 82, distance: 23.5
click at [79, 80] on span "[PERSON_NAME]" at bounding box center [71, 79] width 108 height 5
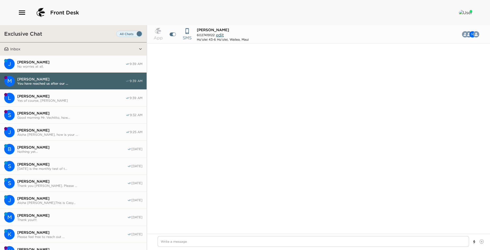
scroll to position [605, 0]
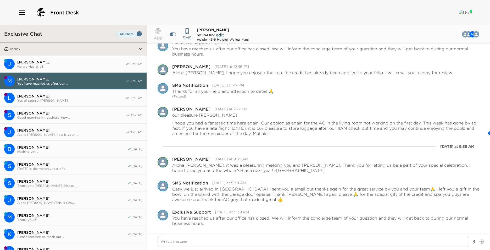
click at [104, 90] on button "L [PERSON_NAME] Yes of course, [PERSON_NAME] 9:39 AM" at bounding box center [73, 98] width 147 height 17
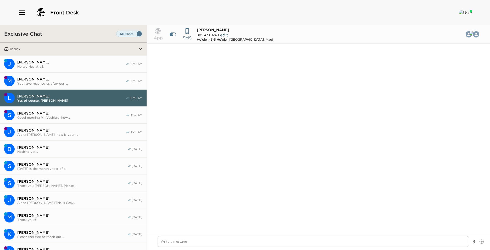
scroll to position [262, 0]
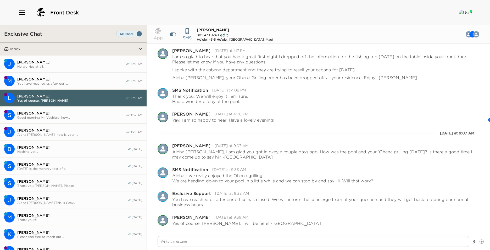
click at [103, 80] on span "[PERSON_NAME]" at bounding box center [71, 79] width 108 height 5
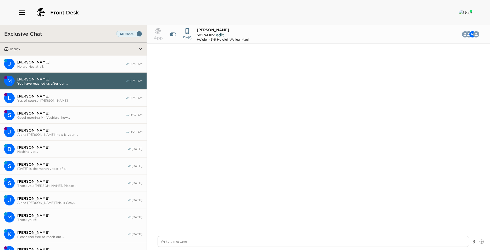
scroll to position [605, 0]
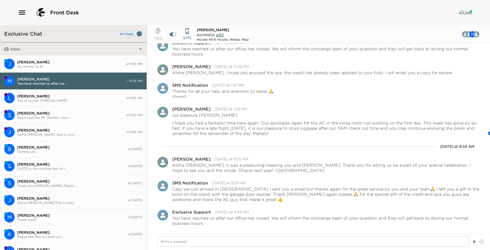
click at [97, 64] on div "[PERSON_NAME] No worries at all." at bounding box center [71, 64] width 108 height 9
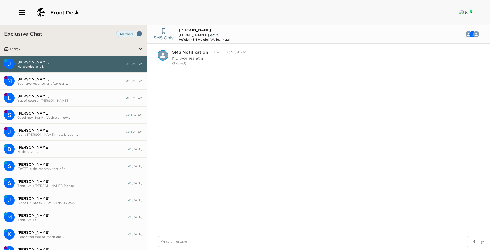
scroll to position [422, 0]
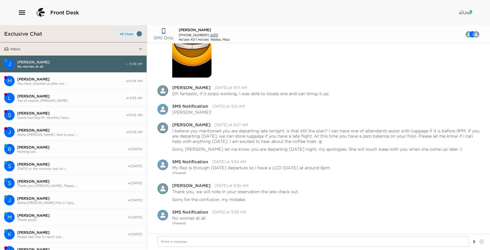
click at [91, 101] on span "Yes of course, [PERSON_NAME]" at bounding box center [71, 100] width 108 height 4
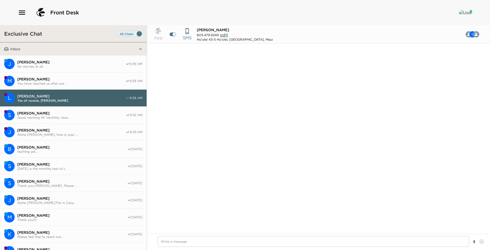
scroll to position [262, 0]
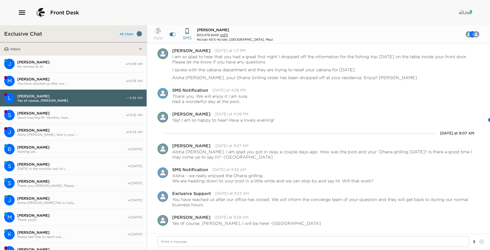
click at [93, 111] on span "[PERSON_NAME]" at bounding box center [71, 113] width 108 height 5
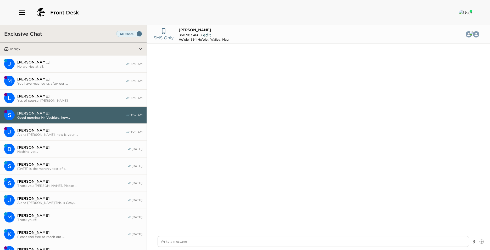
scroll to position [276, 0]
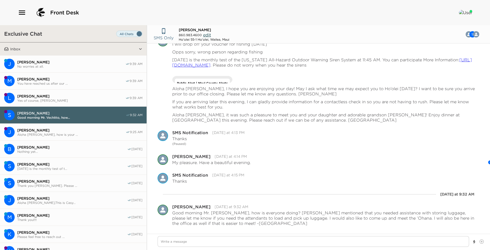
click at [91, 128] on span "[PERSON_NAME]" at bounding box center [71, 130] width 108 height 5
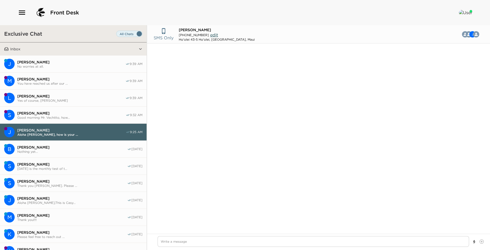
scroll to position [248, 0]
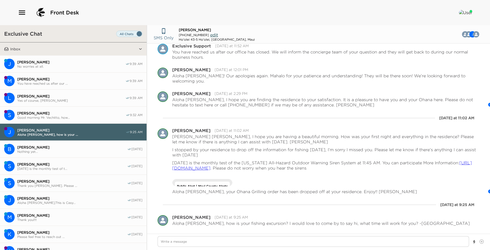
click at [35, 148] on span "[PERSON_NAME]" at bounding box center [72, 147] width 110 height 5
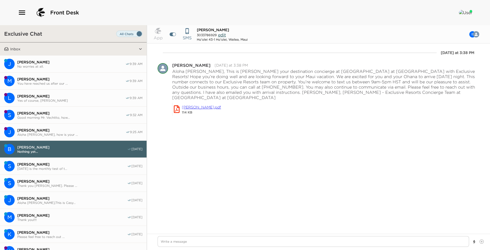
drag, startPoint x: 64, startPoint y: 165, endPoint x: 78, endPoint y: 176, distance: 17.8
click at [64, 165] on span "[PERSON_NAME]" at bounding box center [72, 164] width 110 height 5
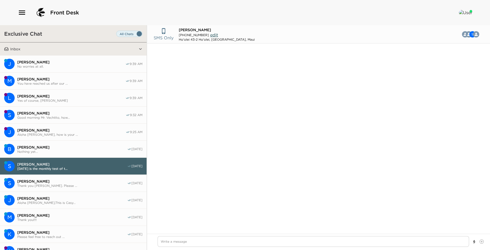
scroll to position [777, 0]
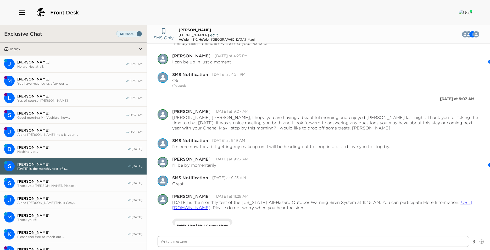
click at [186, 239] on textarea "Write a message" at bounding box center [314, 241] width 312 height 11
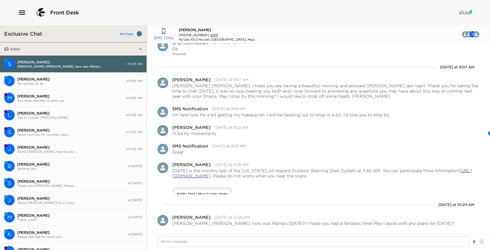
click at [93, 131] on span "[PERSON_NAME]" at bounding box center [71, 130] width 108 height 5
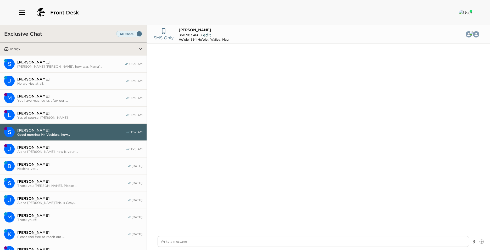
scroll to position [276, 0]
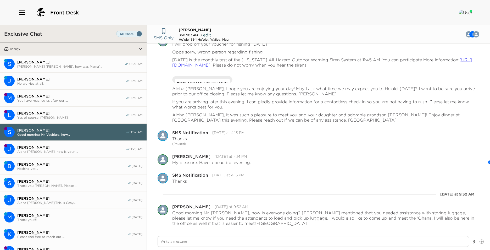
click at [89, 163] on span "[PERSON_NAME]" at bounding box center [72, 164] width 110 height 5
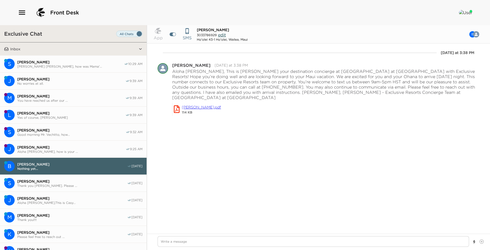
click at [37, 150] on span "Aloha [PERSON_NAME], how is your ..." at bounding box center [71, 152] width 108 height 4
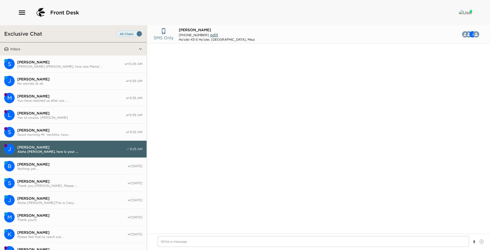
scroll to position [248, 0]
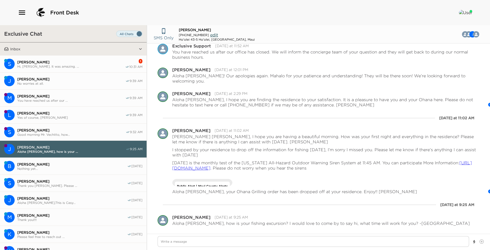
click at [77, 61] on span "[PERSON_NAME]" at bounding box center [71, 62] width 108 height 5
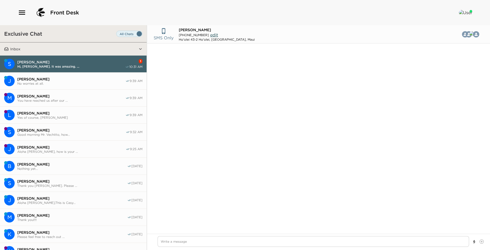
scroll to position [670, 0]
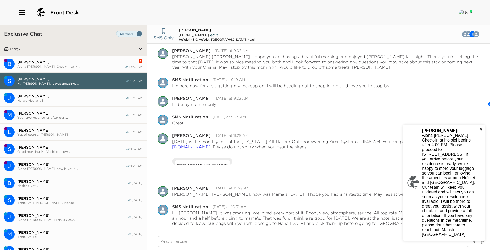
click at [482, 131] on icon "close" at bounding box center [481, 129] width 4 height 4
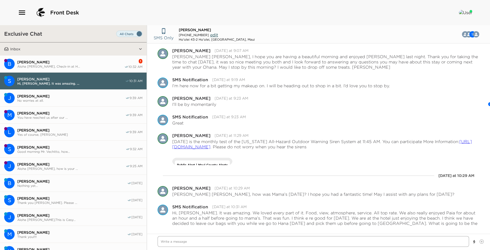
click at [281, 245] on textarea "Write a message" at bounding box center [314, 241] width 312 height 11
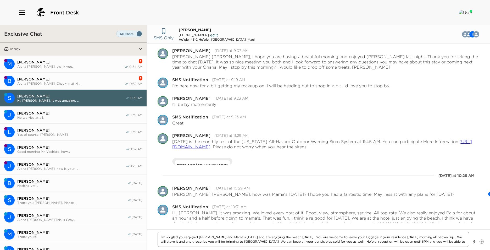
drag, startPoint x: 430, startPoint y: 242, endPoint x: 64, endPoint y: 236, distance: 366.7
click at [64, 236] on div "Exclusive Chat Inbox M [PERSON_NAME] Aloha [PERSON_NAME], thank you... 1 10:34 …" at bounding box center [245, 137] width 490 height 225
click at [371, 236] on textarea "I'm so glad you enjoyed [PERSON_NAME] and Mama's [DATE] and are enjoying the be…" at bounding box center [314, 238] width 312 height 15
drag, startPoint x: 429, startPoint y: 242, endPoint x: 296, endPoint y: 236, distance: 133.2
click at [296, 236] on textarea "I'm so glad you enjoyed [PERSON_NAME] and Mama's [DATE] and are enjoying the be…" at bounding box center [314, 238] width 312 height 15
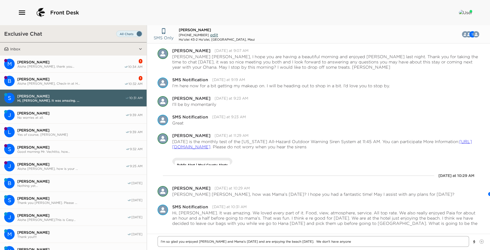
click at [356, 241] on textarea "I'm so glad you enjoyed [PERSON_NAME] and Mama's [DATE] and are enjoying the be…" at bounding box center [314, 241] width 312 height 11
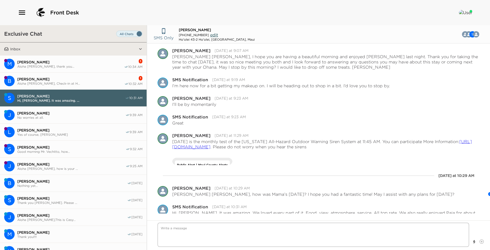
scroll to position [710, 0]
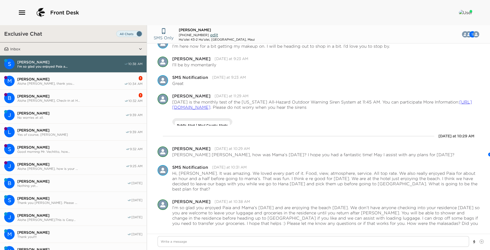
click at [74, 73] on button "M [PERSON_NAME] Aloha [PERSON_NAME], thank you... 1 10:34 AM" at bounding box center [73, 81] width 147 height 17
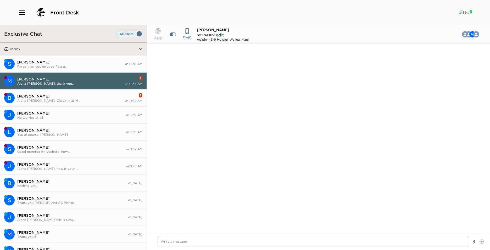
scroll to position [501, 0]
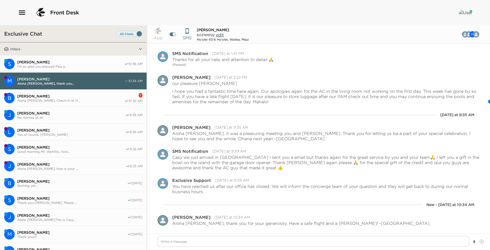
click at [61, 102] on button "B [PERSON_NAME] Aloha [PERSON_NAME], Check-in at H... 1 10:32 AM" at bounding box center [73, 98] width 147 height 17
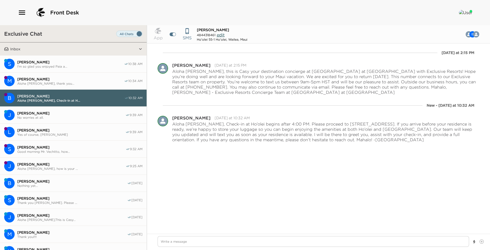
click at [67, 77] on span "[PERSON_NAME]" at bounding box center [70, 79] width 107 height 5
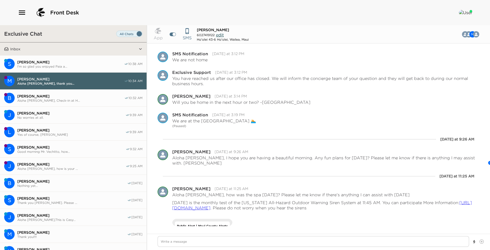
scroll to position [424, 0]
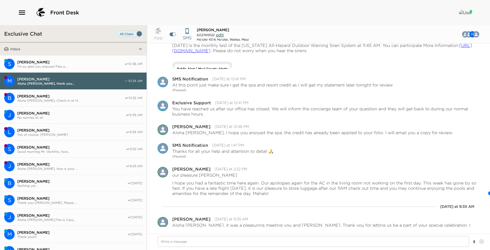
click at [40, 96] on span "[PERSON_NAME]" at bounding box center [70, 96] width 107 height 5
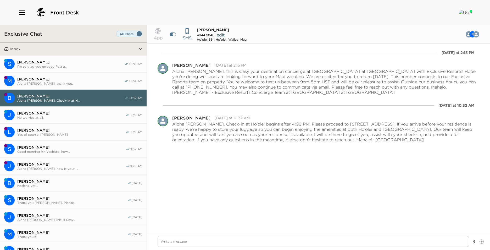
click at [67, 65] on span "I'm so glad you enjoyed Paia a..." at bounding box center [70, 66] width 107 height 4
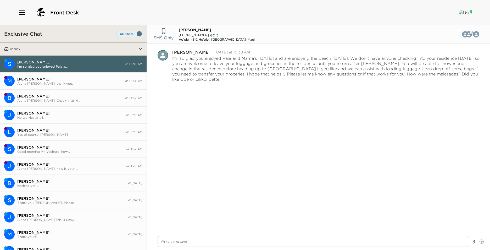
scroll to position [835, 0]
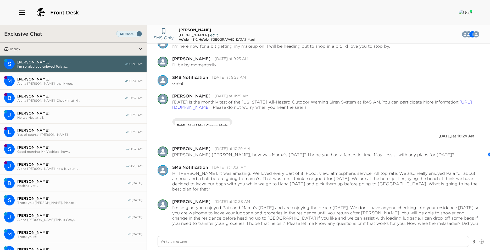
click at [76, 84] on span "Aloha [PERSON_NAME], thank you..." at bounding box center [70, 83] width 107 height 4
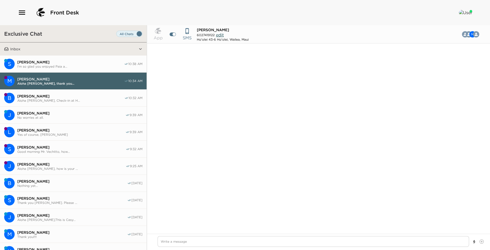
scroll to position [493, 0]
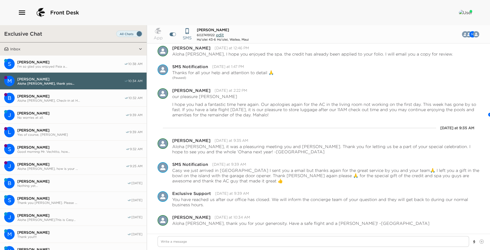
click at [73, 95] on span "[PERSON_NAME]" at bounding box center [70, 96] width 107 height 5
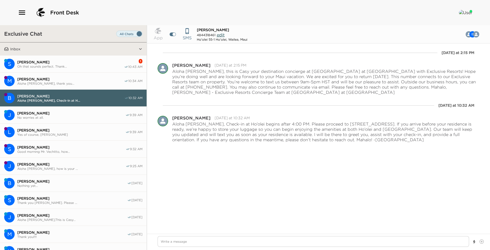
click at [97, 56] on button "S [PERSON_NAME] Oh that sounds perfect. Thank... 1 10:43 AM" at bounding box center [73, 64] width 147 height 17
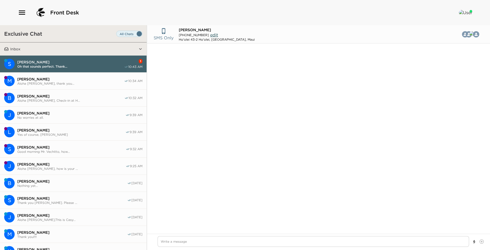
scroll to position [760, 0]
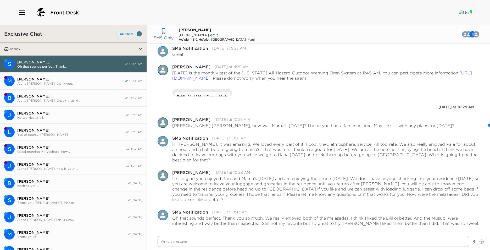
click at [327, 239] on textarea "Write a message" at bounding box center [314, 241] width 312 height 11
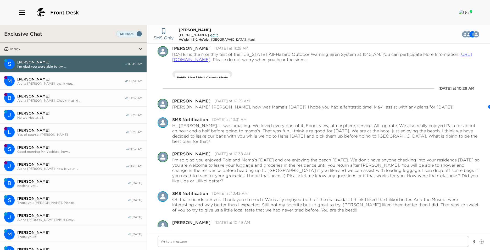
drag, startPoint x: 66, startPoint y: 78, endPoint x: 66, endPoint y: 73, distance: 4.7
click at [66, 78] on span "[PERSON_NAME]" at bounding box center [70, 79] width 107 height 5
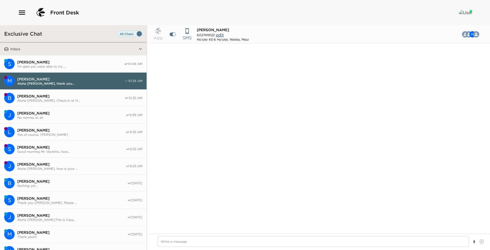
scroll to position [493, 0]
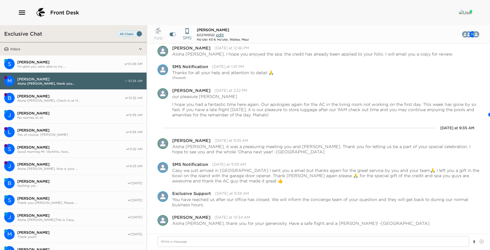
click at [67, 69] on button "S [PERSON_NAME] I'm glad you were able to try ... 10:49 AM" at bounding box center [73, 64] width 147 height 17
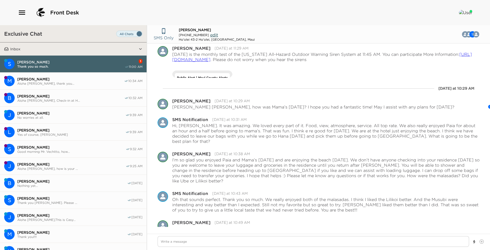
scroll to position [524, 0]
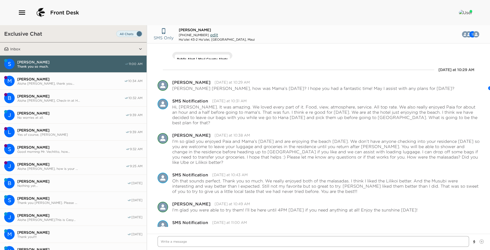
click at [215, 240] on textarea "Write a message" at bounding box center [314, 241] width 312 height 11
click at [242, 243] on textarea "By the way, please tell [PERSON_NAME] that since he sang staying alive the othe…" at bounding box center [314, 241] width 312 height 11
click at [257, 242] on textarea "By the way, please tell [PERSON_NAME] that since he sang Staying alive the othe…" at bounding box center [314, 241] width 312 height 11
click at [257, 241] on textarea "By the way, please tell [PERSON_NAME] that since he sang Staying alive the othe…" at bounding box center [314, 241] width 312 height 11
click at [256, 241] on textarea "By the way, please tell [PERSON_NAME] that since he sang Staying alive the othe…" at bounding box center [314, 241] width 312 height 11
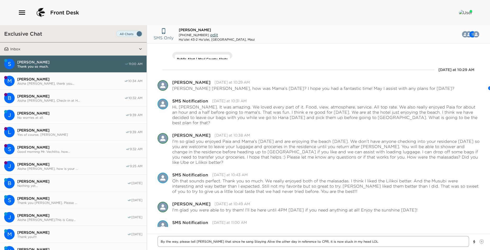
click at [380, 242] on textarea "By the way, please tell [PERSON_NAME] that since he sang Staying Alive the othe…" at bounding box center [314, 241] width 312 height 11
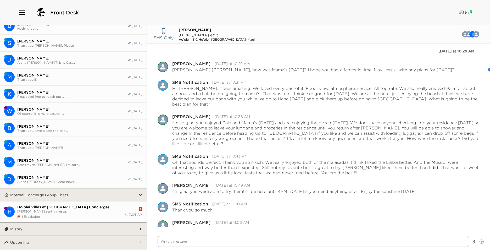
scroll to position [169, 0]
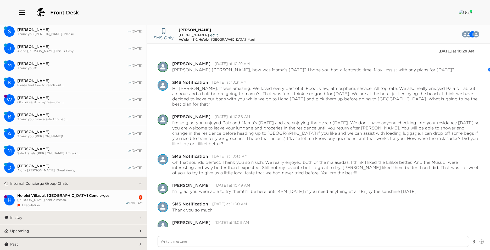
click at [69, 199] on span "[PERSON_NAME] sent a messa..." at bounding box center [71, 200] width 108 height 4
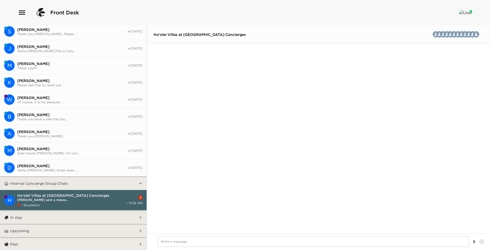
scroll to position [1084, 0]
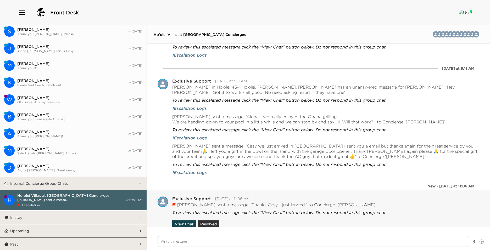
click at [188, 224] on button "View Chat" at bounding box center [184, 223] width 24 height 7
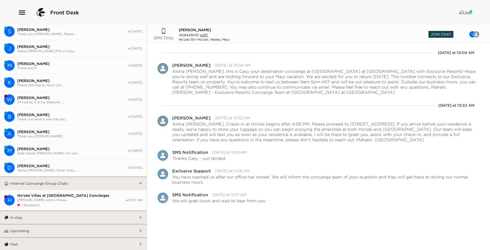
click at [438, 36] on span "Join Chat" at bounding box center [441, 34] width 25 height 7
click at [195, 241] on textarea "Write a message" at bounding box center [314, 241] width 312 height 11
drag, startPoint x: 195, startPoint y: 241, endPoint x: 169, endPoint y: 237, distance: 26.5
click at [169, 236] on div at bounding box center [318, 242] width 343 height 16
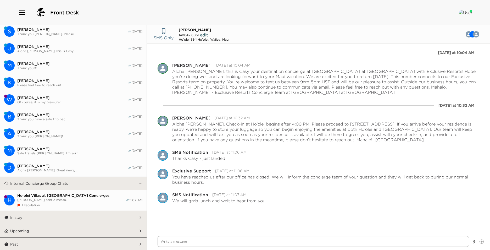
click at [168, 240] on textarea "Write a message" at bounding box center [314, 241] width 312 height 11
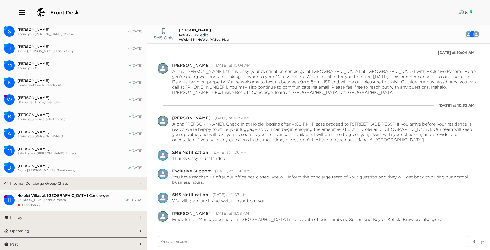
click at [70, 200] on span "[PERSON_NAME] sent a messa..." at bounding box center [71, 200] width 108 height 4
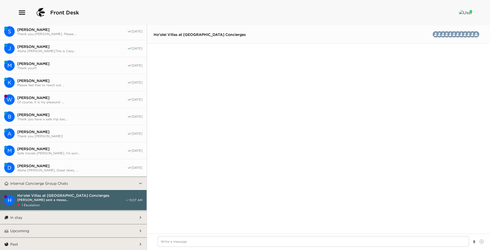
scroll to position [925, 0]
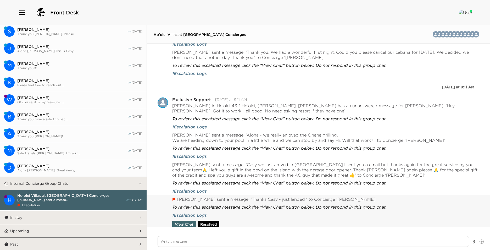
click at [217, 224] on button "Resolved" at bounding box center [209, 223] width 22 height 7
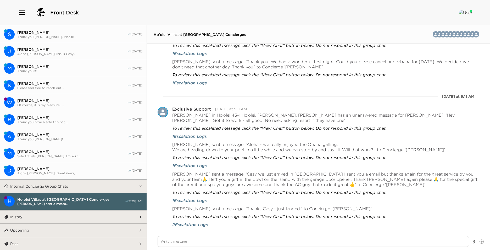
scroll to position [0, 0]
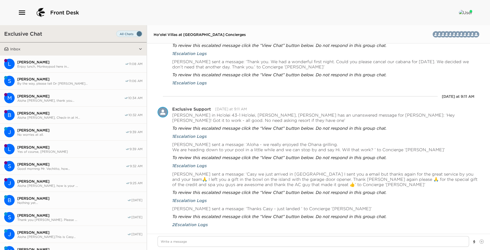
click at [21, 62] on span "[PERSON_NAME]" at bounding box center [71, 62] width 108 height 5
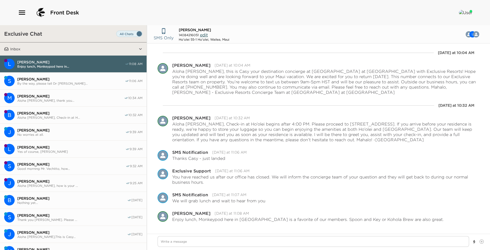
click at [60, 80] on span "[PERSON_NAME]" at bounding box center [71, 79] width 108 height 5
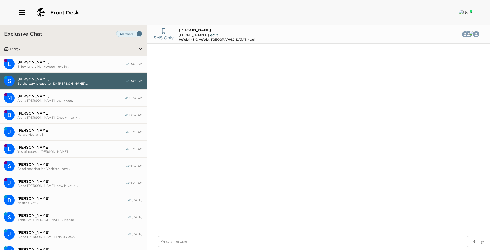
scroll to position [543, 0]
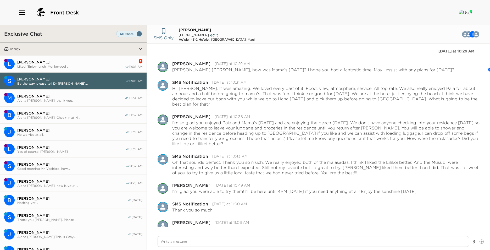
drag, startPoint x: 70, startPoint y: 92, endPoint x: 67, endPoint y: 95, distance: 3.7
click at [69, 92] on button "M [PERSON_NAME] Aloha [PERSON_NAME], thank you... 10:34 AM" at bounding box center [73, 98] width 147 height 17
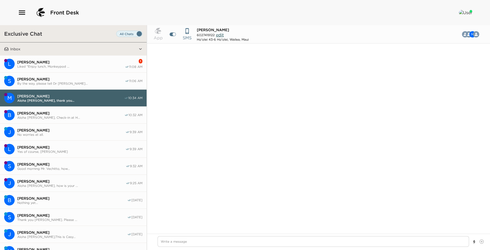
scroll to position [493, 0]
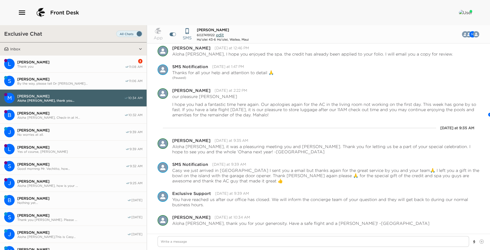
click at [82, 63] on span "[PERSON_NAME]" at bounding box center [71, 62] width 108 height 5
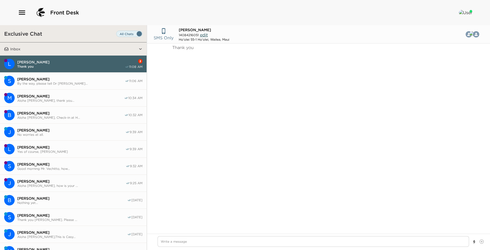
scroll to position [23, 0]
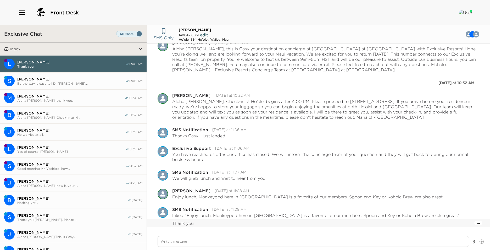
click at [477, 224] on button "Open Message Actions Menu" at bounding box center [478, 223] width 3 height 6
click at [469, 216] on button "Pause Escalation" at bounding box center [464, 216] width 31 height 8
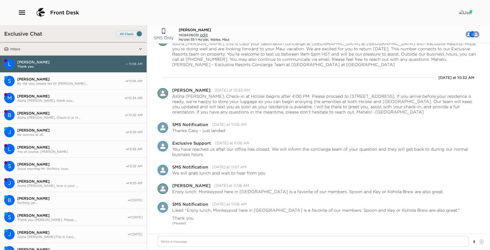
drag, startPoint x: 48, startPoint y: 92, endPoint x: 53, endPoint y: 108, distance: 16.2
click at [48, 93] on button "M [PERSON_NAME] Aloha [PERSON_NAME], thank you... 10:34 AM" at bounding box center [73, 98] width 147 height 17
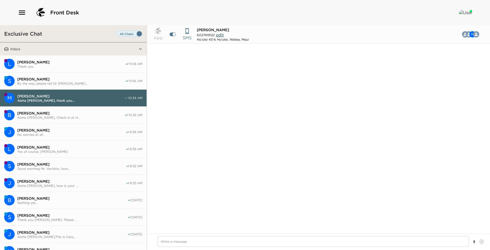
scroll to position [493, 0]
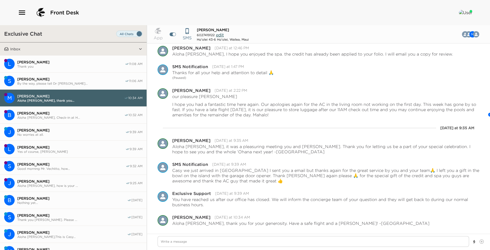
drag, startPoint x: 57, startPoint y: 114, endPoint x: 146, endPoint y: 144, distance: 93.5
click at [58, 115] on div "[PERSON_NAME] Aloha [PERSON_NAME], Check-in at H..." at bounding box center [70, 115] width 107 height 9
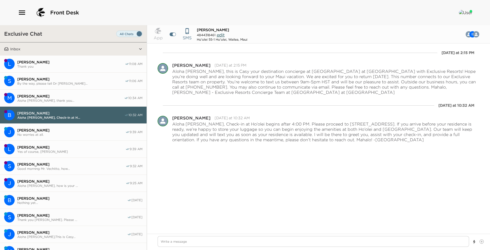
click at [52, 135] on span "No worries at all." at bounding box center [71, 134] width 108 height 4
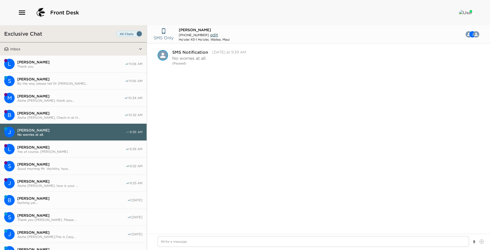
scroll to position [422, 0]
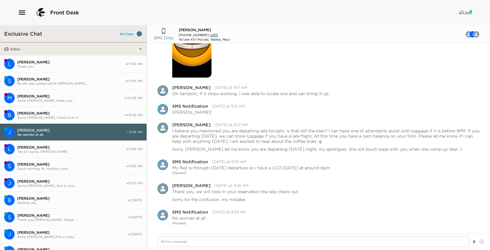
click at [66, 159] on button "S [PERSON_NAME] Good morning Mr. Vechitto, how... 9:32 AM" at bounding box center [73, 166] width 147 height 17
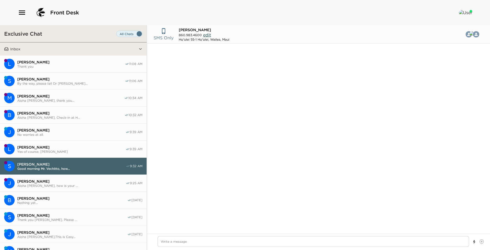
scroll to position [276, 0]
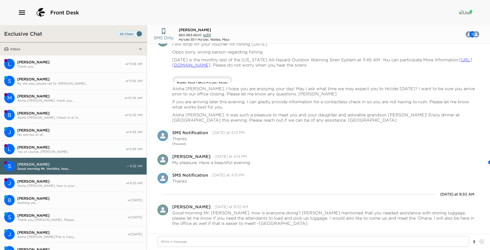
drag, startPoint x: 58, startPoint y: 150, endPoint x: 123, endPoint y: 182, distance: 72.3
click at [58, 150] on span "Yes of course, [PERSON_NAME]" at bounding box center [71, 152] width 108 height 4
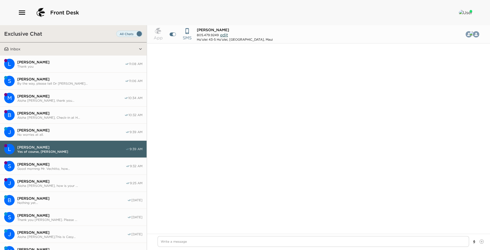
scroll to position [262, 0]
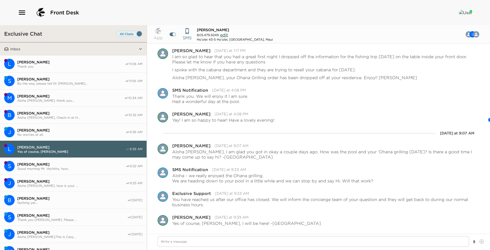
click at [71, 161] on button "S [PERSON_NAME] Good morning Mr. Vechitto, how... 9:32 AM" at bounding box center [73, 166] width 147 height 17
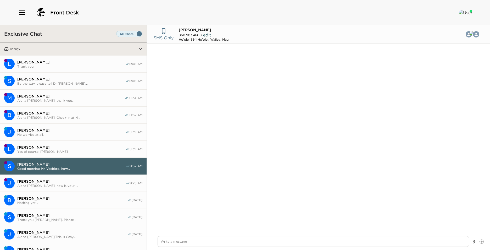
scroll to position [276, 0]
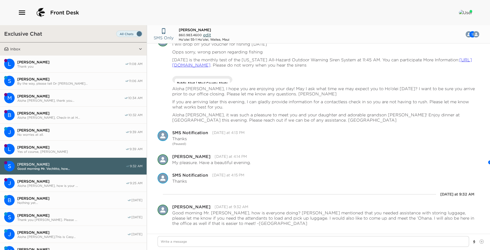
click at [77, 181] on span "[PERSON_NAME]" at bounding box center [71, 181] width 108 height 5
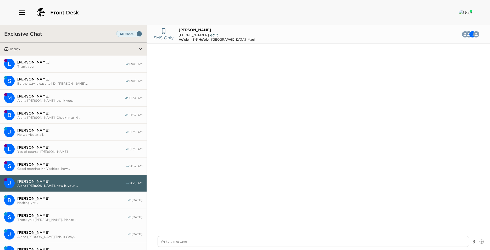
scroll to position [248, 0]
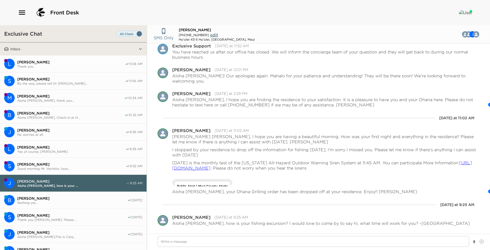
click at [76, 171] on button "S [PERSON_NAME] Good morning Mr. Vechitto, how... 9:32 AM" at bounding box center [73, 166] width 147 height 17
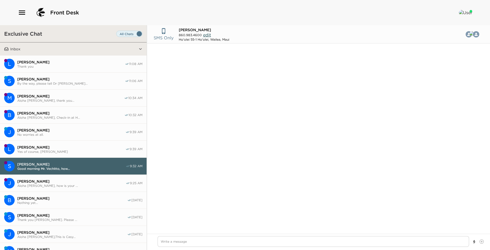
scroll to position [276, 0]
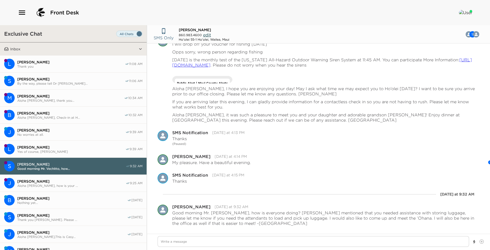
click at [62, 70] on button "L [PERSON_NAME] Thank you 11:08 AM" at bounding box center [73, 64] width 147 height 17
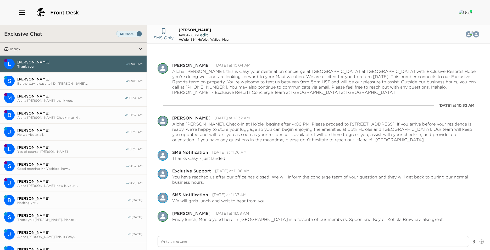
scroll to position [28, 0]
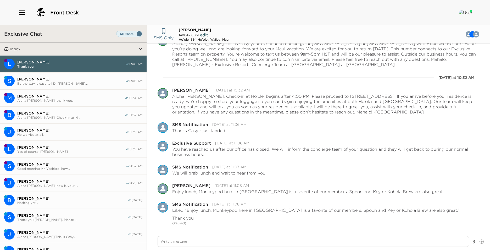
click at [68, 85] on button "S [PERSON_NAME] By the way, please tell Dr [PERSON_NAME]... 11:06 AM" at bounding box center [73, 81] width 147 height 17
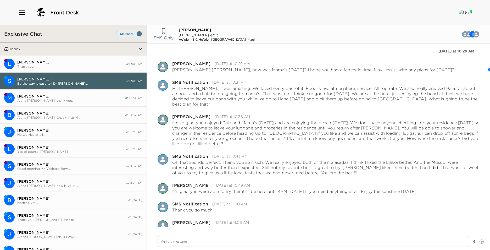
scroll to position [567, 0]
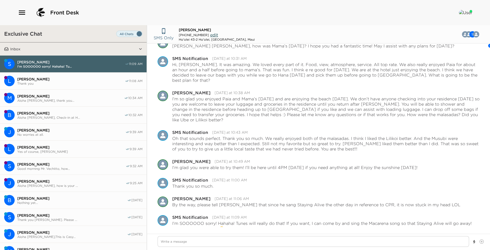
click at [214, 233] on div "SMS Only [PERSON_NAME] [PHONE_NUMBER] edit Ho'olei 43-2 Ho'olei, [PERSON_NAME],…" at bounding box center [318, 137] width 343 height 225
click at [369, 241] on textarea "Write a message" at bounding box center [314, 241] width 312 height 11
drag, startPoint x: 211, startPoint y: 240, endPoint x: 203, endPoint y: 241, distance: 7.7
click at [203, 241] on textarea "[PERSON_NAME], funny enough that is one of my nephews favorite songs and always…" at bounding box center [314, 241] width 312 height 11
click at [347, 246] on textarea "[PERSON_NAME], funny enough macarena is one of my nephews favorite songs and al…" at bounding box center [314, 241] width 312 height 11
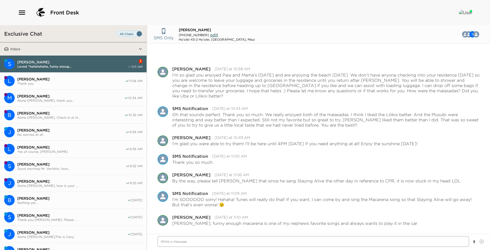
scroll to position [604, 0]
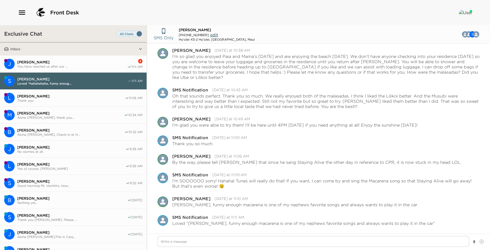
click at [82, 70] on button "J [PERSON_NAME] You have reached us after our ... 2 11:11 AM" at bounding box center [73, 64] width 147 height 17
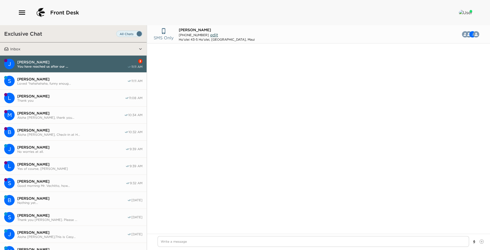
scroll to position [372, 0]
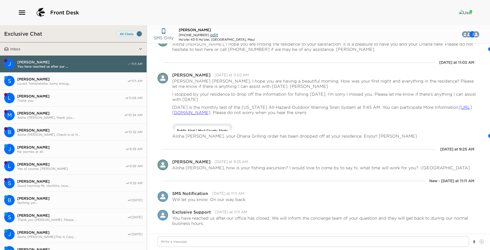
click at [66, 97] on span "[PERSON_NAME]" at bounding box center [71, 96] width 108 height 5
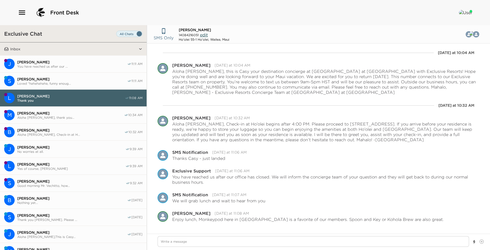
scroll to position [28, 0]
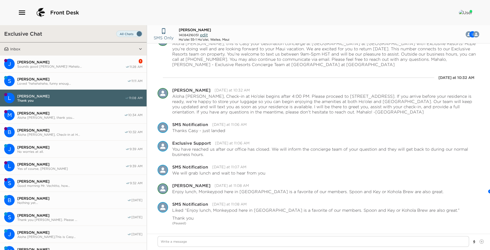
click at [78, 67] on span "Sounds good [PERSON_NAME]! Mahalo..." at bounding box center [71, 66] width 108 height 4
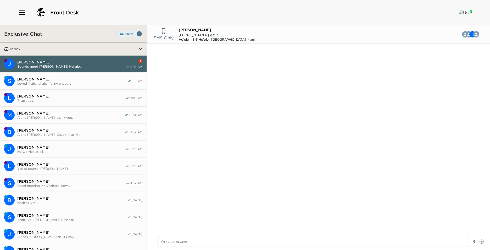
scroll to position [306, 0]
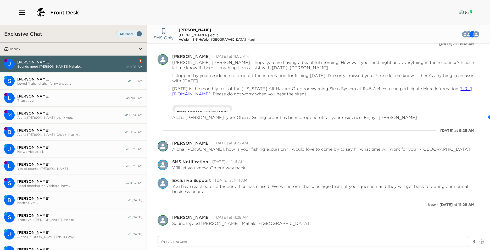
click at [31, 84] on span "Loved “hahahahaha, funny enoug..." at bounding box center [72, 83] width 110 height 4
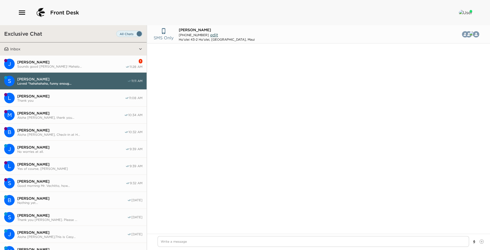
scroll to position [589, 0]
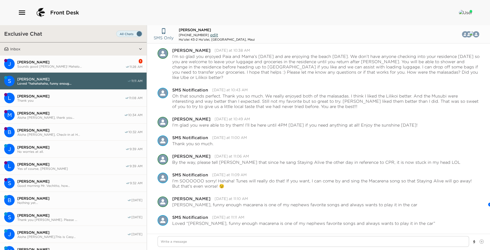
click at [41, 59] on button "J [PERSON_NAME] Sounds good [PERSON_NAME]! Mahalo... 1 11:28 AM" at bounding box center [73, 64] width 147 height 17
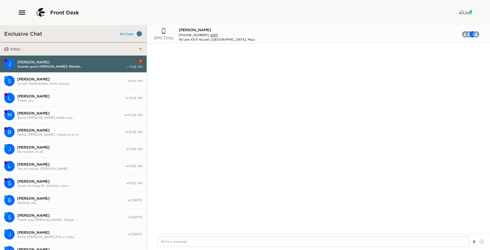
scroll to position [306, 0]
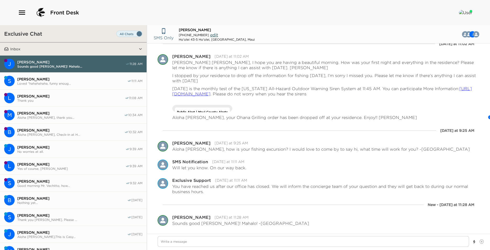
click at [88, 86] on button "S [PERSON_NAME] Loved “hahahahaha, funny enoug... 11:11 AM" at bounding box center [73, 81] width 147 height 17
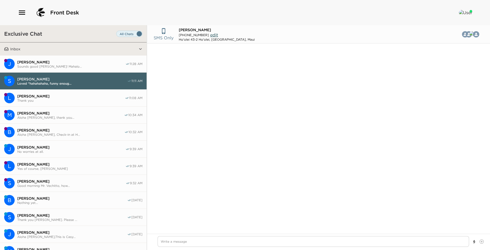
scroll to position [589, 0]
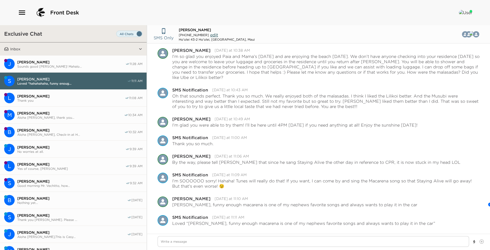
click at [91, 70] on button "J [PERSON_NAME] Sounds good [PERSON_NAME]! Mahalo... 11:28 AM" at bounding box center [73, 64] width 147 height 17
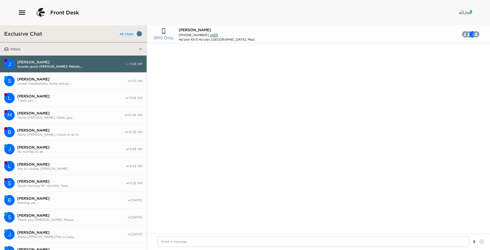
scroll to position [299, 0]
